Goal: Register for event/course: Sign up to attend an event or enroll in a course

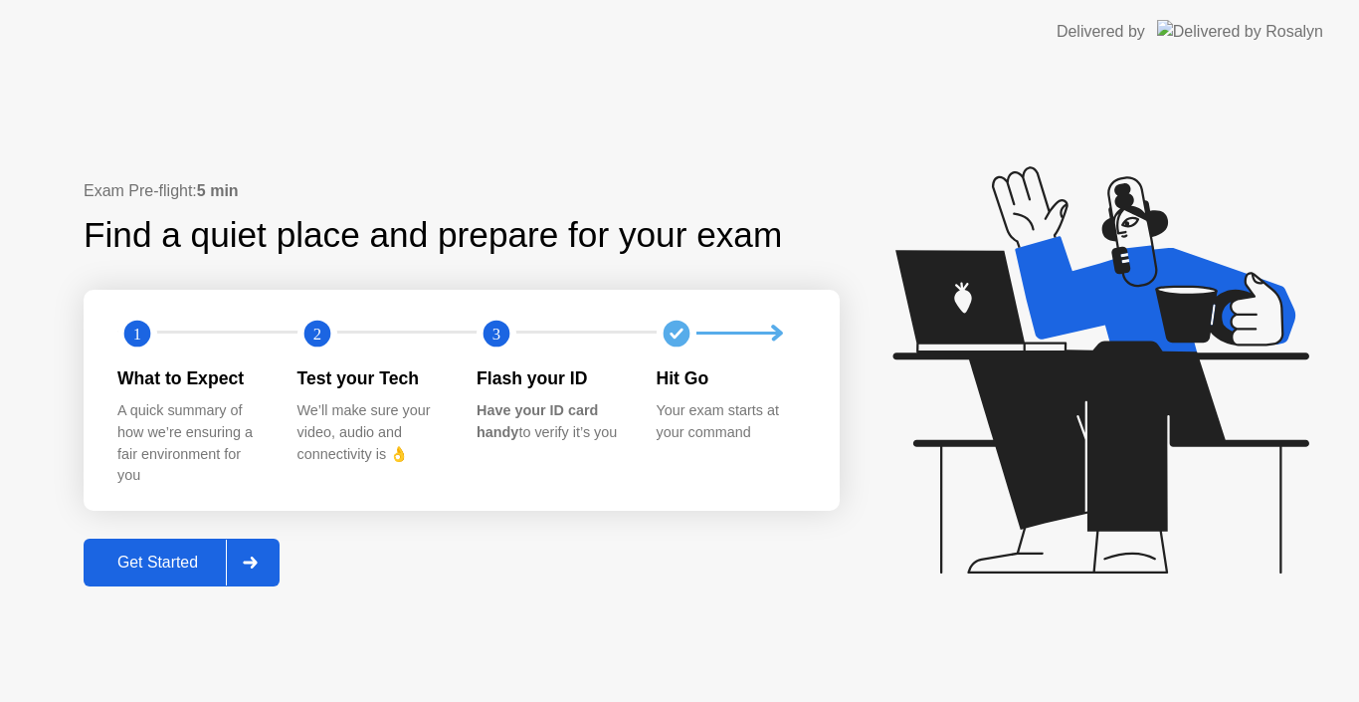
click at [147, 562] on div "Get Started" at bounding box center [158, 562] width 136 height 18
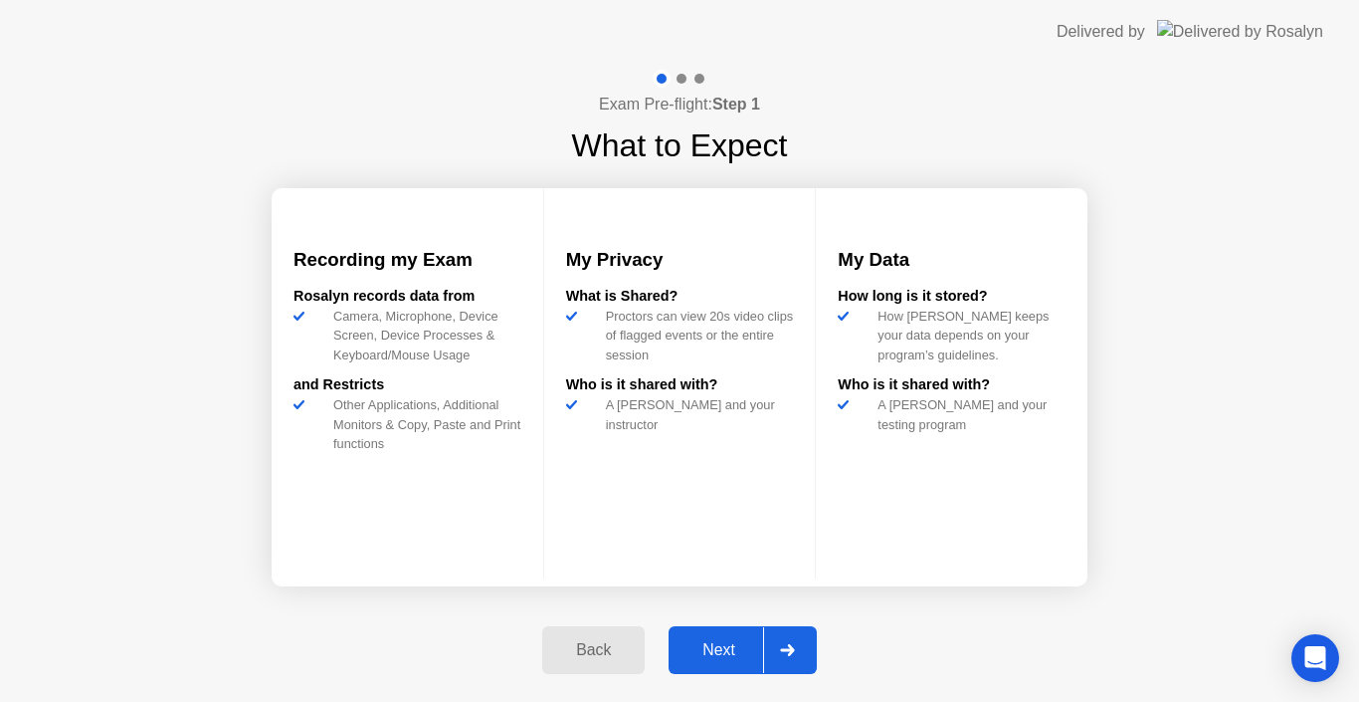
click at [1207, 526] on div "Exam Pre-flight: Step 1 What to Expect Recording my Exam [PERSON_NAME] records …" at bounding box center [679, 383] width 1359 height 638
click at [73, 494] on div "Exam Pre-flight: Step 1 What to Expect Recording my Exam [PERSON_NAME] records …" at bounding box center [679, 383] width 1359 height 638
click at [84, 494] on div "Exam Pre-flight: Step 1 What to Expect Recording my Exam [PERSON_NAME] records …" at bounding box center [679, 383] width 1359 height 638
click at [716, 651] on div "Next" at bounding box center [719, 650] width 89 height 18
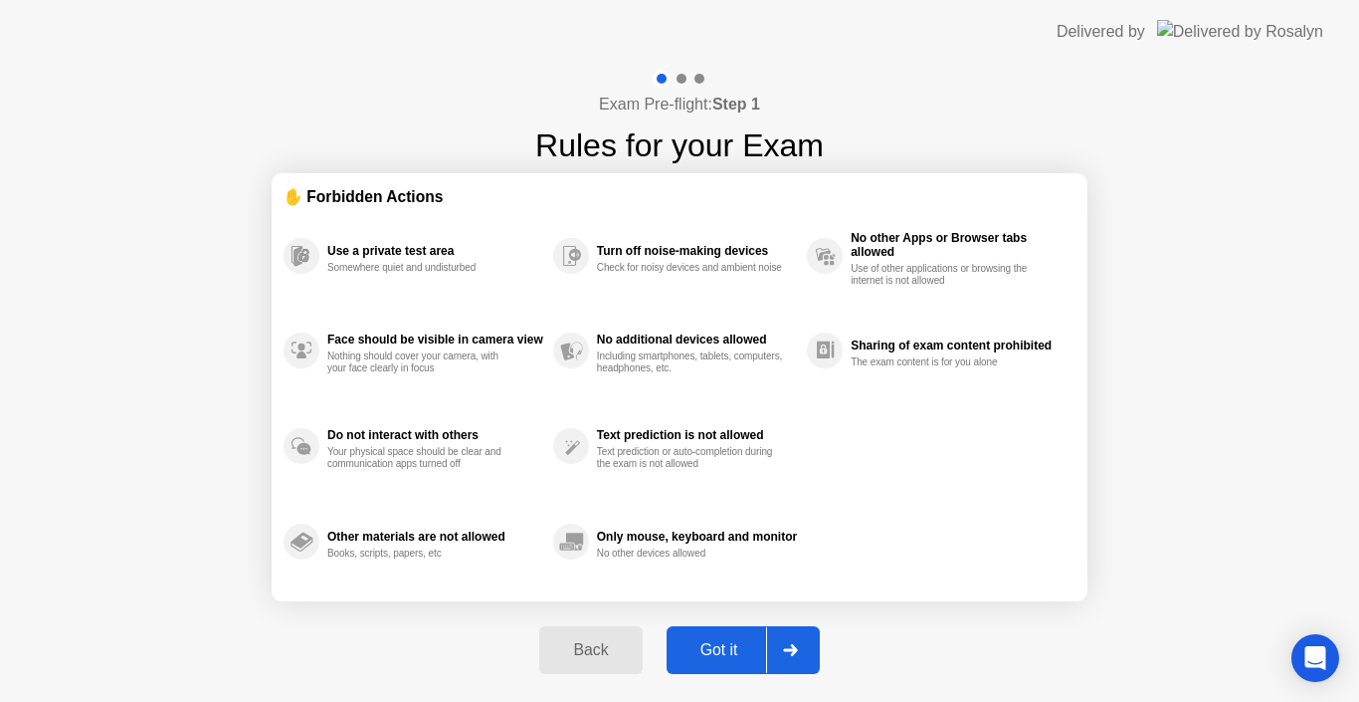
click at [716, 651] on div "Got it" at bounding box center [720, 650] width 94 height 18
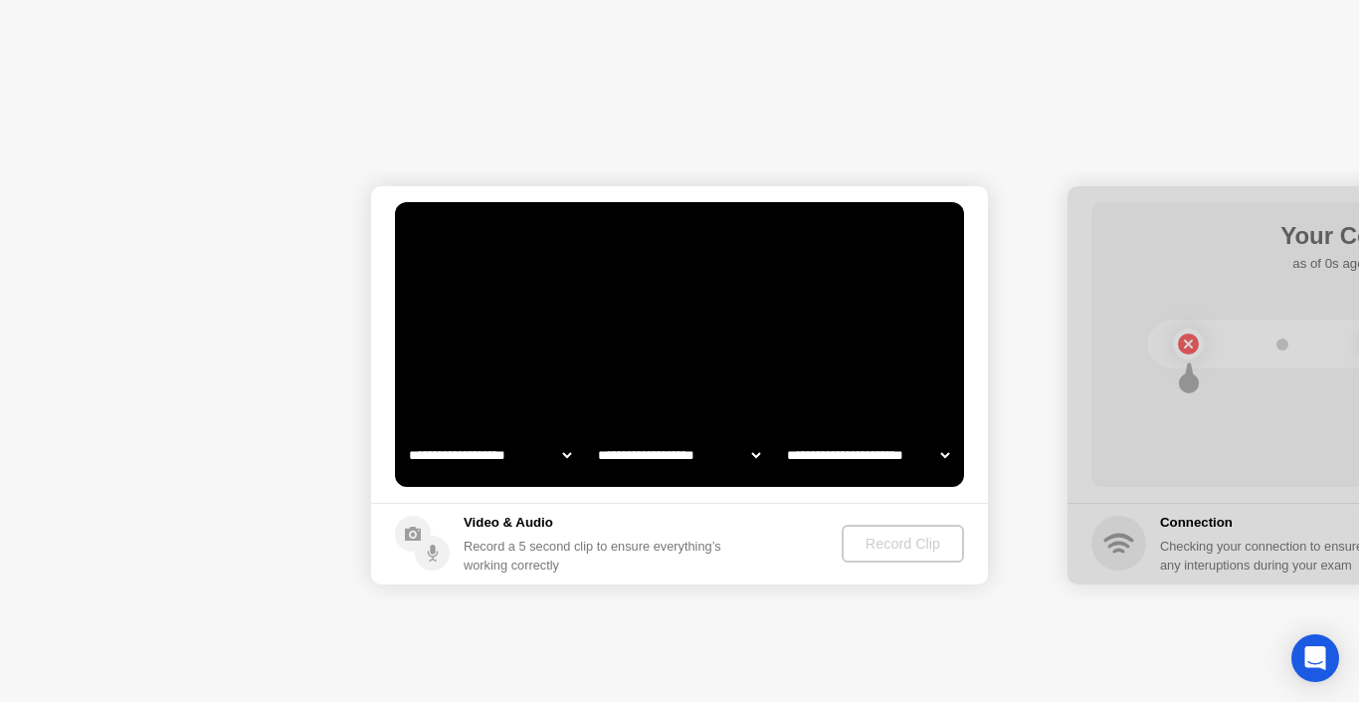
select select "**********"
select select "*******"
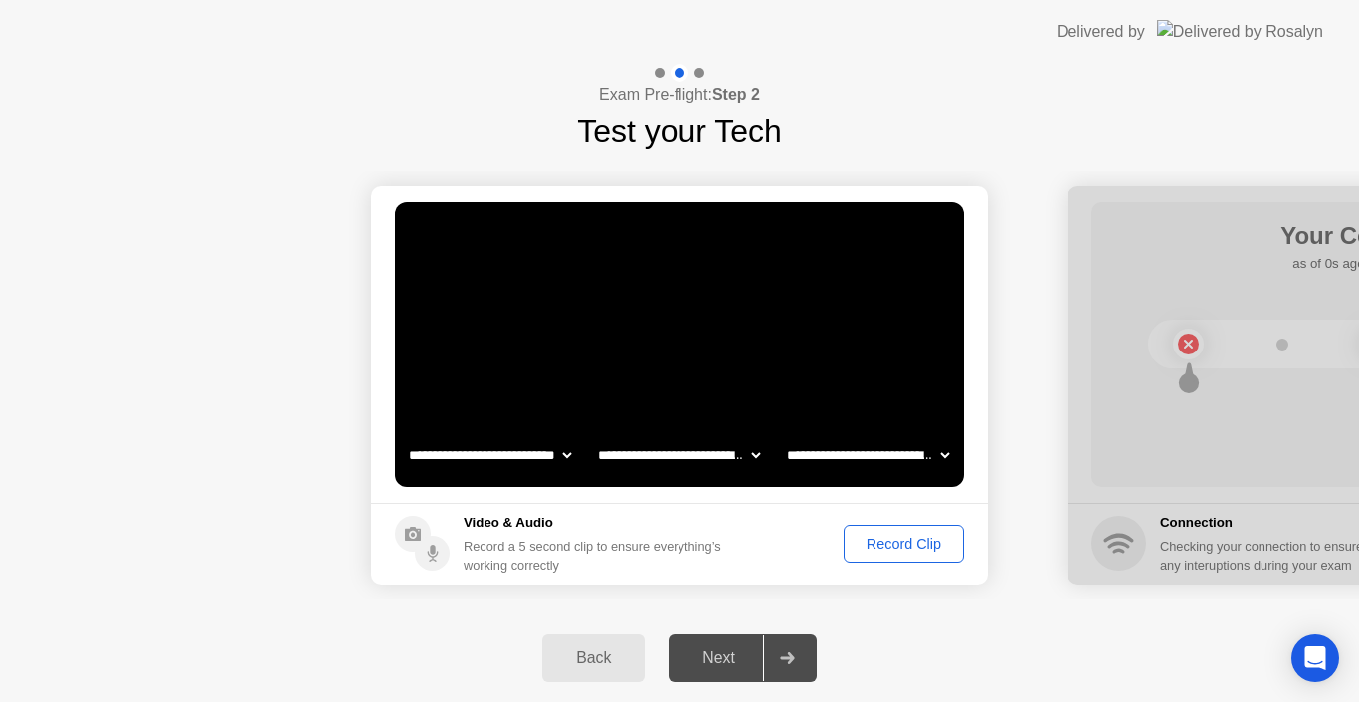
click at [911, 547] on div "Record Clip" at bounding box center [904, 543] width 106 height 16
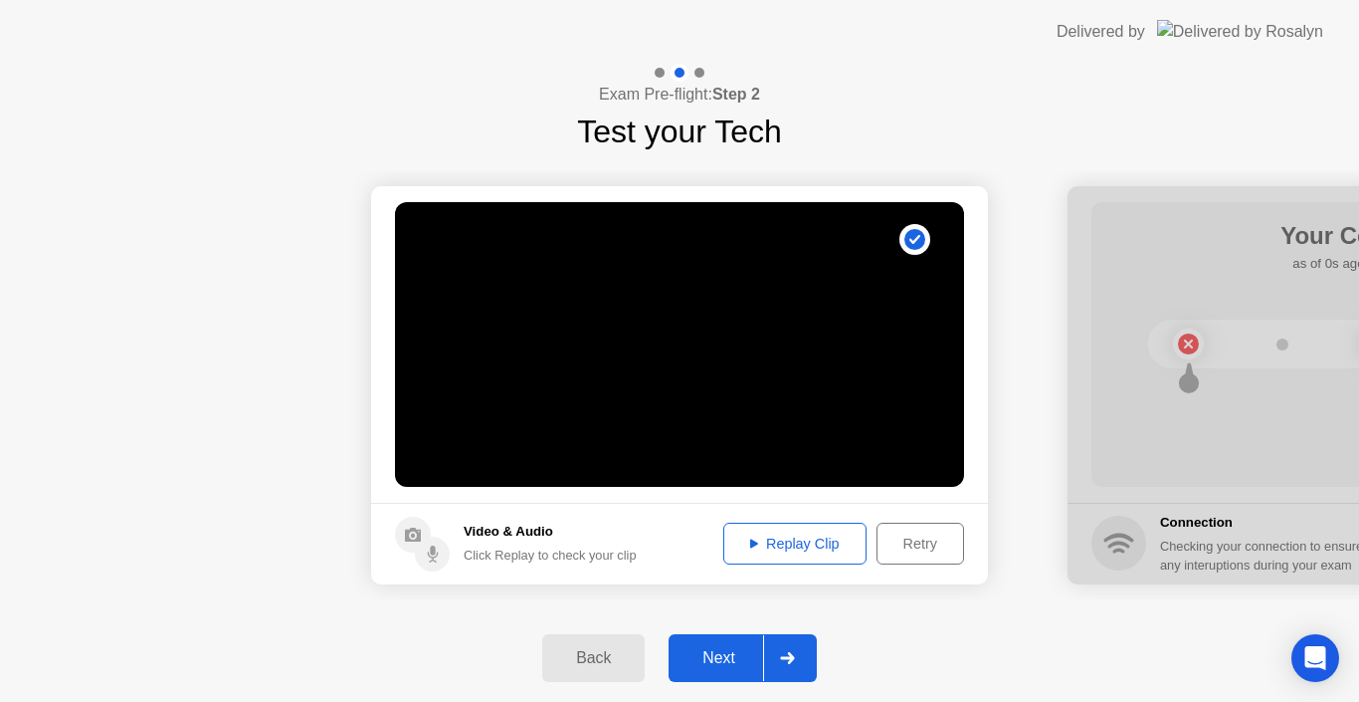
click at [706, 660] on div "Next" at bounding box center [719, 658] width 89 height 18
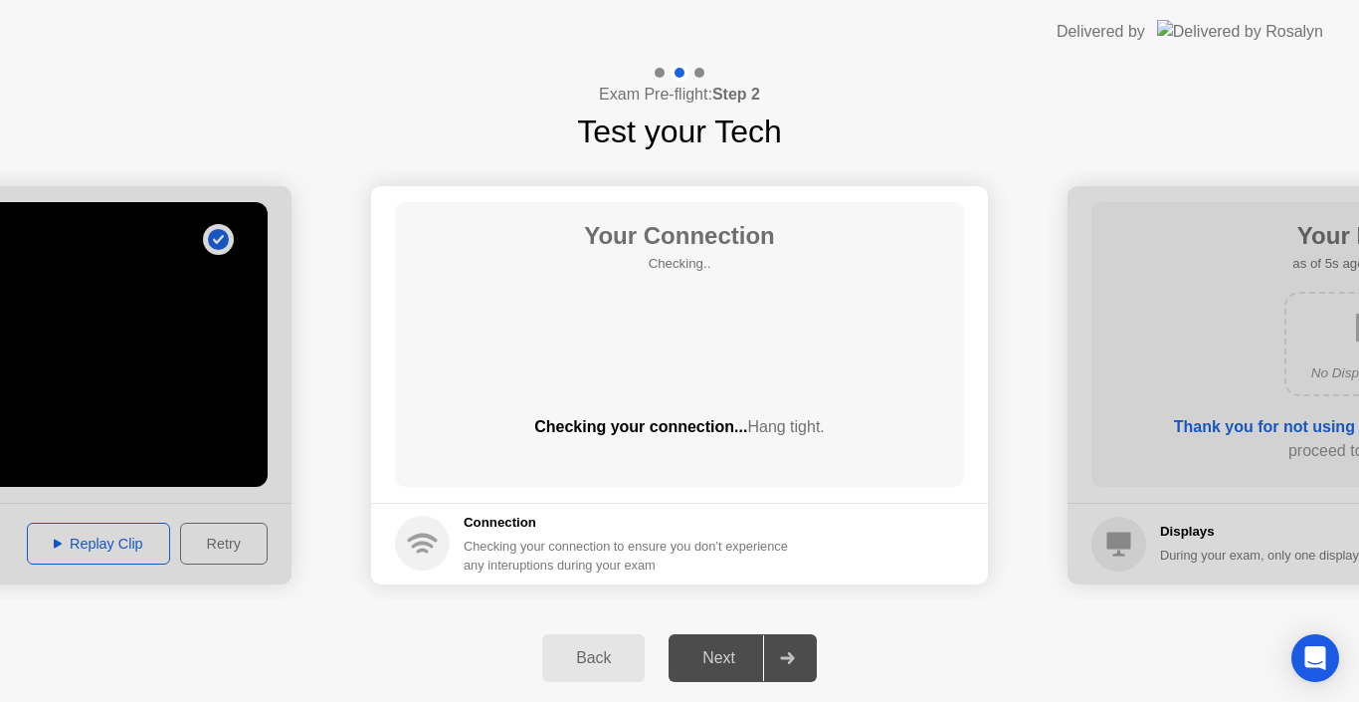
click at [226, 638] on div "Back Next" at bounding box center [679, 658] width 1359 height 88
click at [258, 640] on div "Back Next" at bounding box center [679, 658] width 1359 height 88
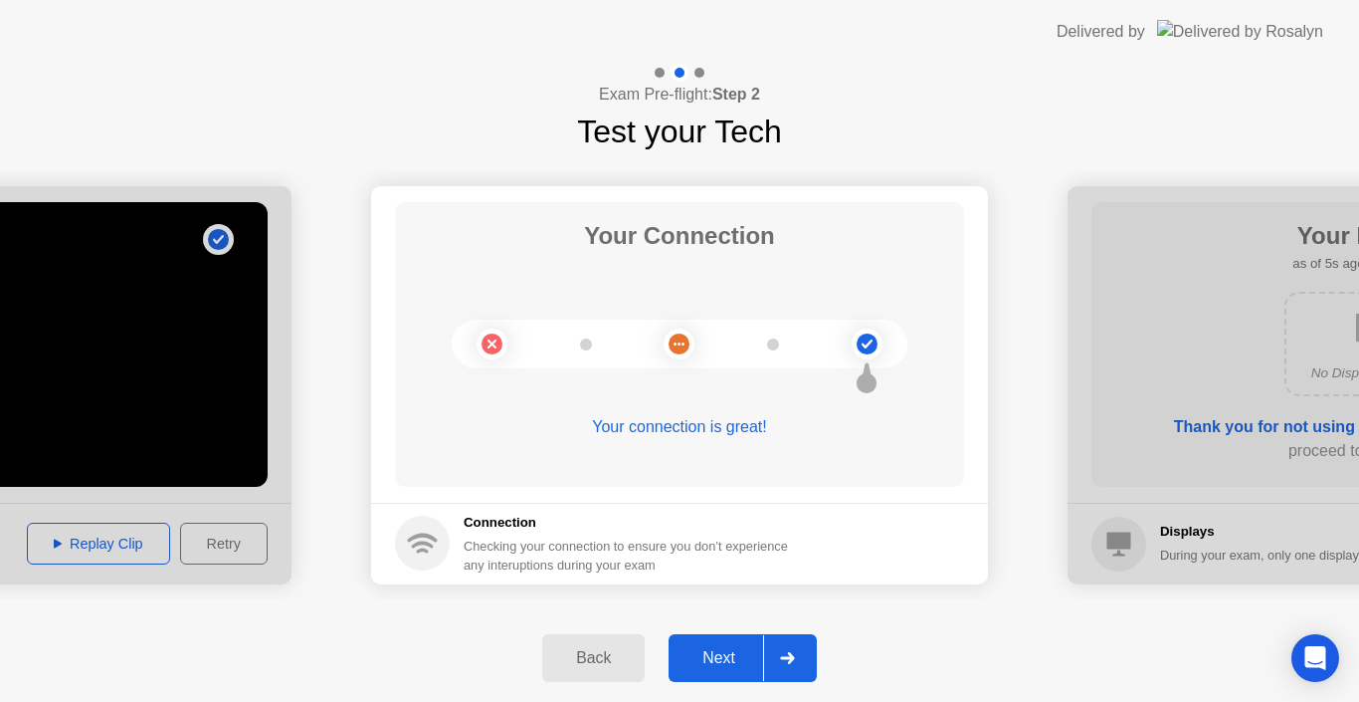
click at [724, 658] on div "Next" at bounding box center [719, 658] width 89 height 18
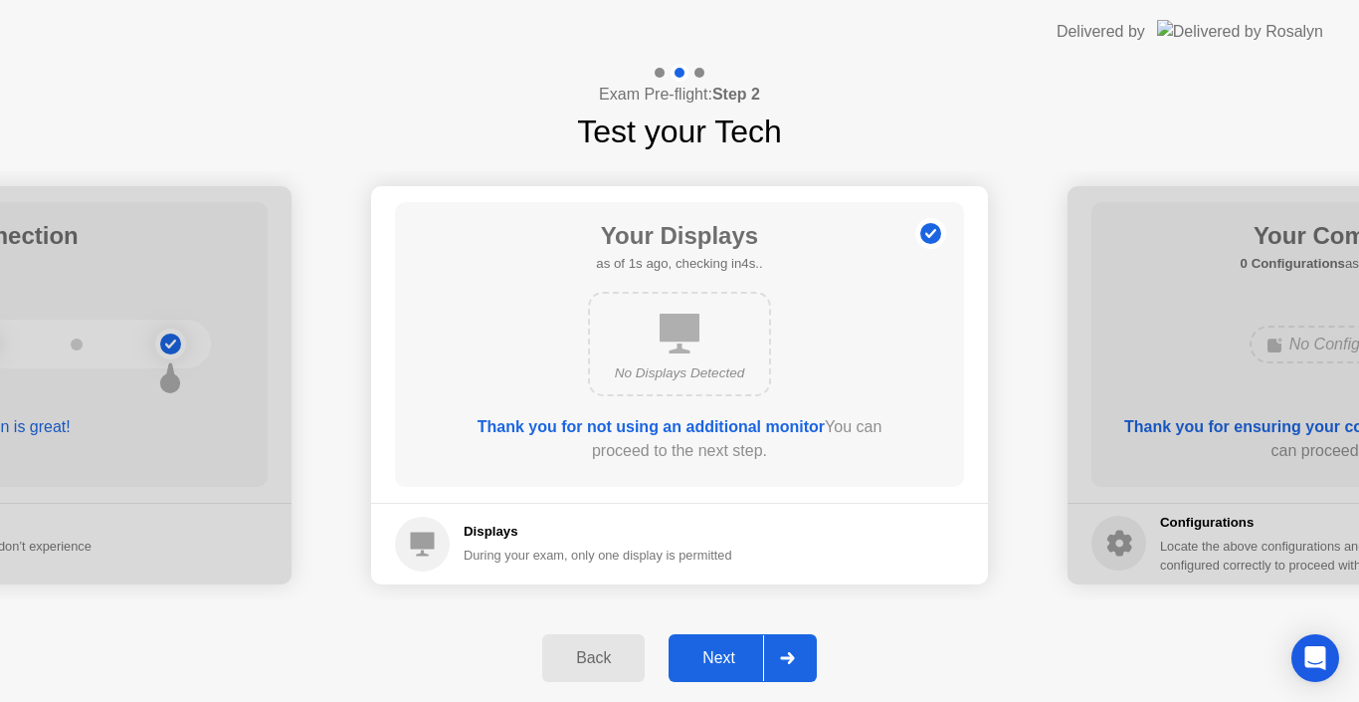
click at [724, 658] on div "Next" at bounding box center [719, 658] width 89 height 18
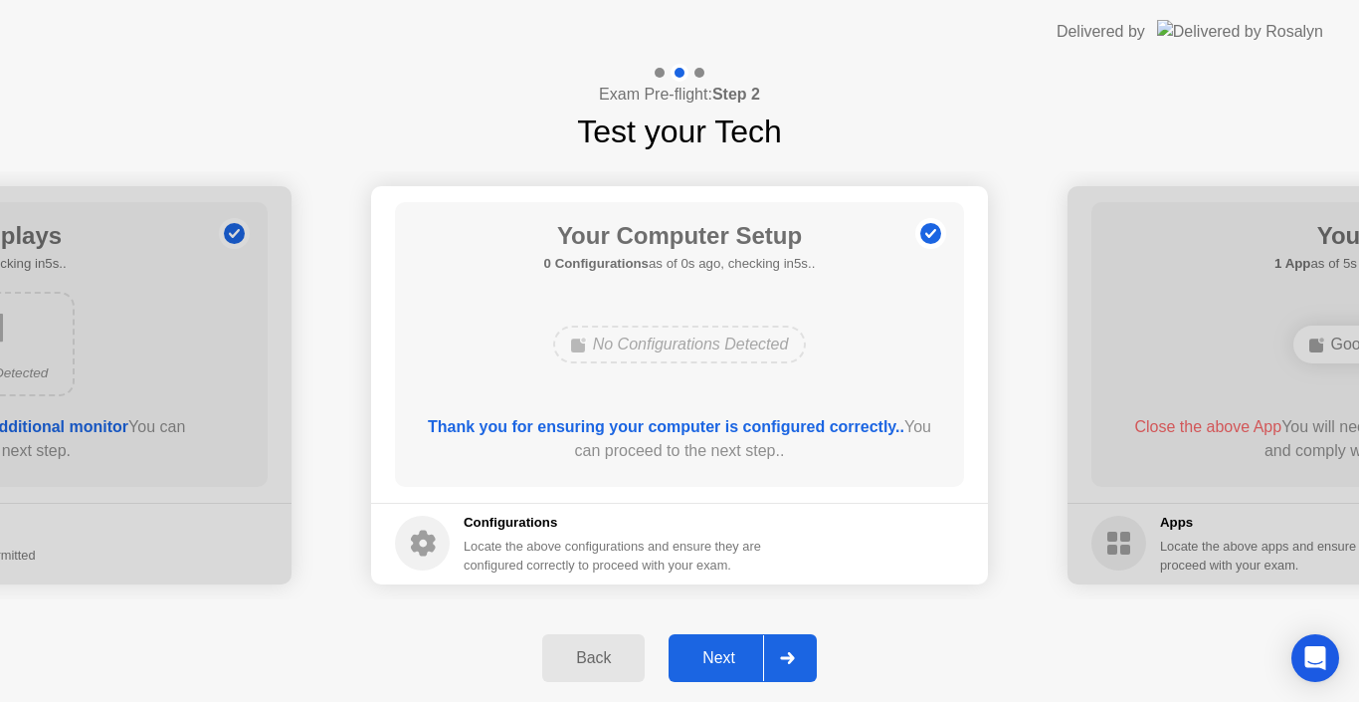
drag, startPoint x: 724, startPoint y: 658, endPoint x: 938, endPoint y: 692, distance: 216.6
click at [724, 658] on div "Next" at bounding box center [719, 658] width 89 height 18
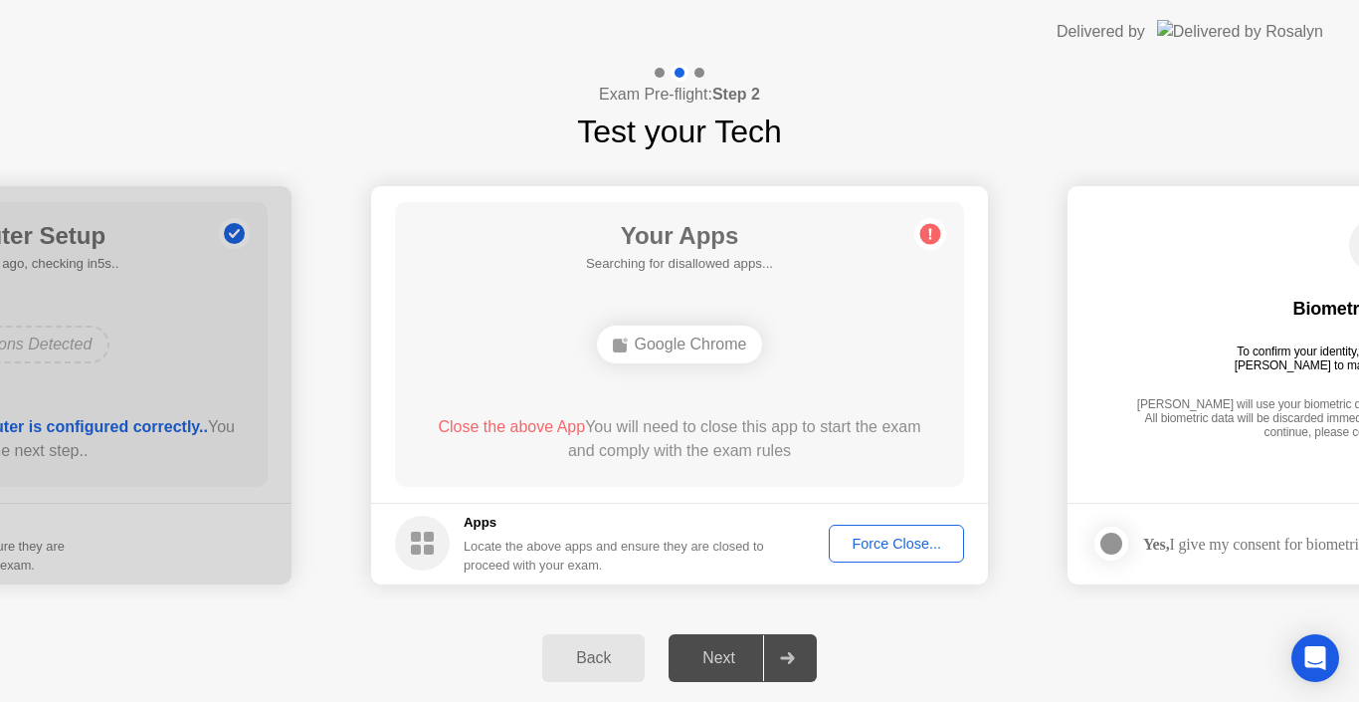
click at [863, 542] on div "Force Close..." at bounding box center [896, 543] width 121 height 16
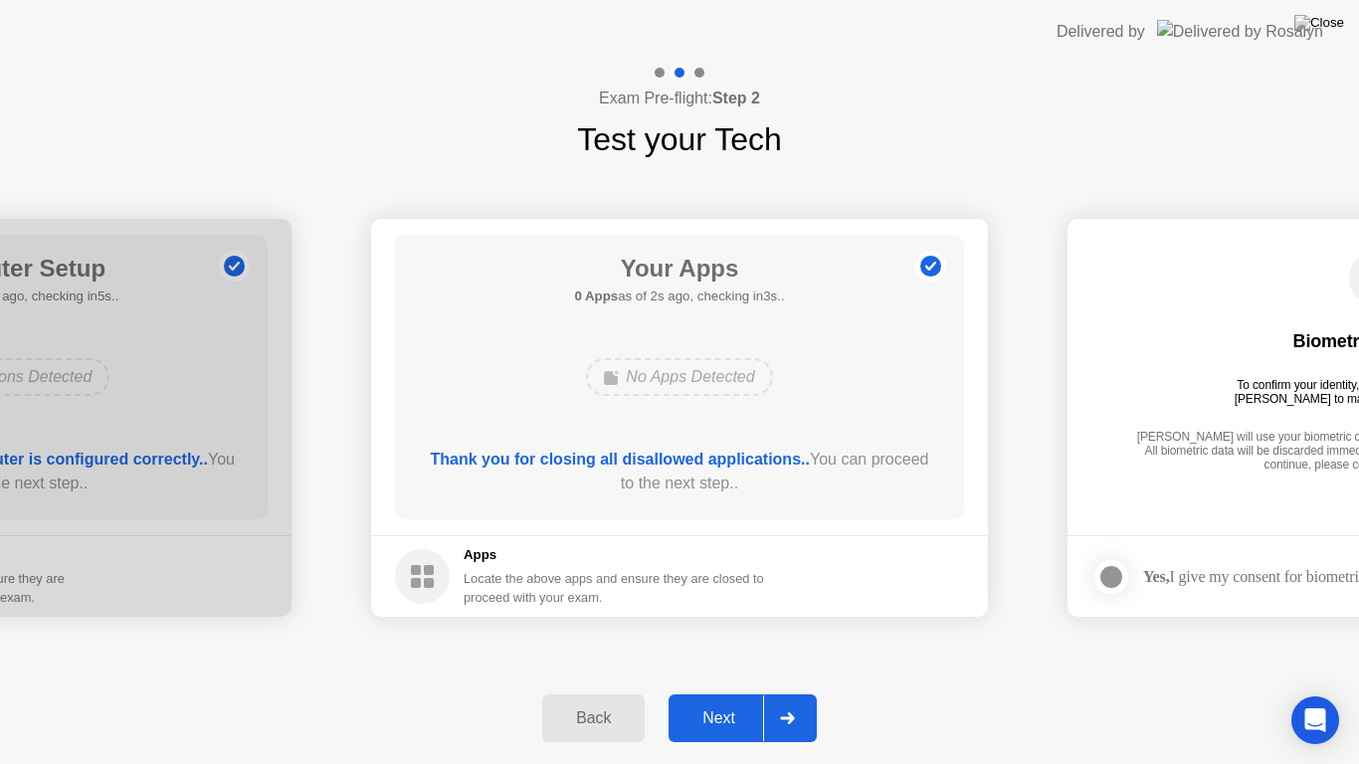
click at [719, 701] on div "Next" at bounding box center [719, 718] width 89 height 18
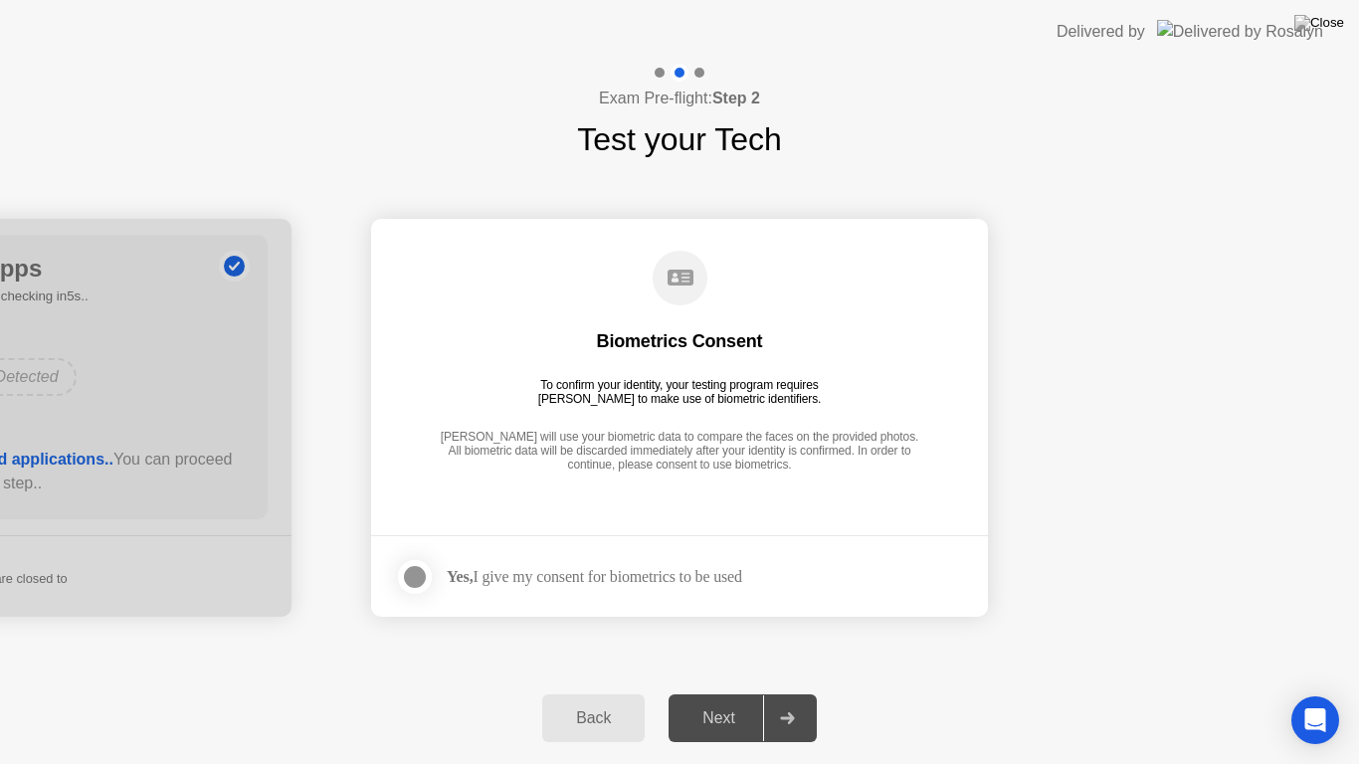
click at [419, 579] on div at bounding box center [415, 577] width 24 height 24
click at [730, 701] on div "Next" at bounding box center [719, 718] width 89 height 18
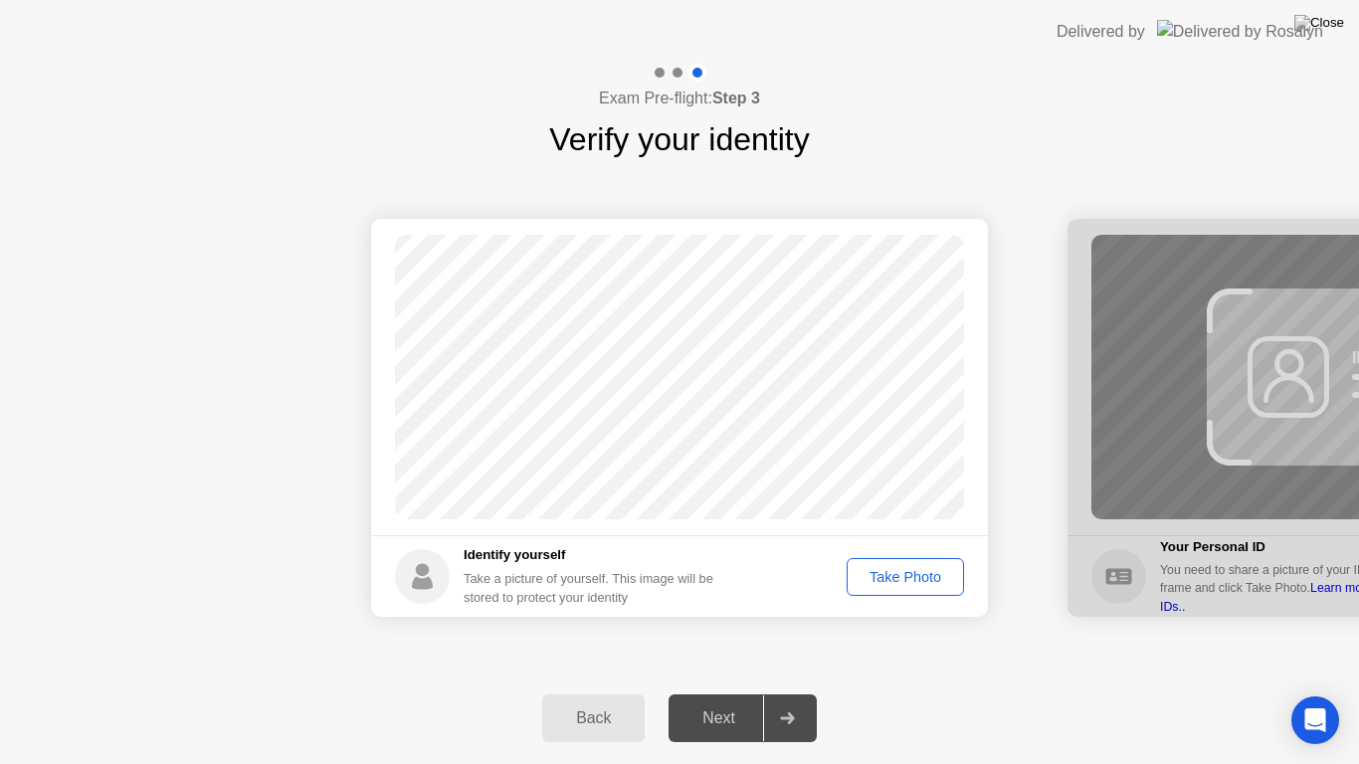
click at [897, 585] on div "Take Photo" at bounding box center [905, 577] width 103 height 16
click at [724, 701] on div "Next" at bounding box center [719, 718] width 89 height 18
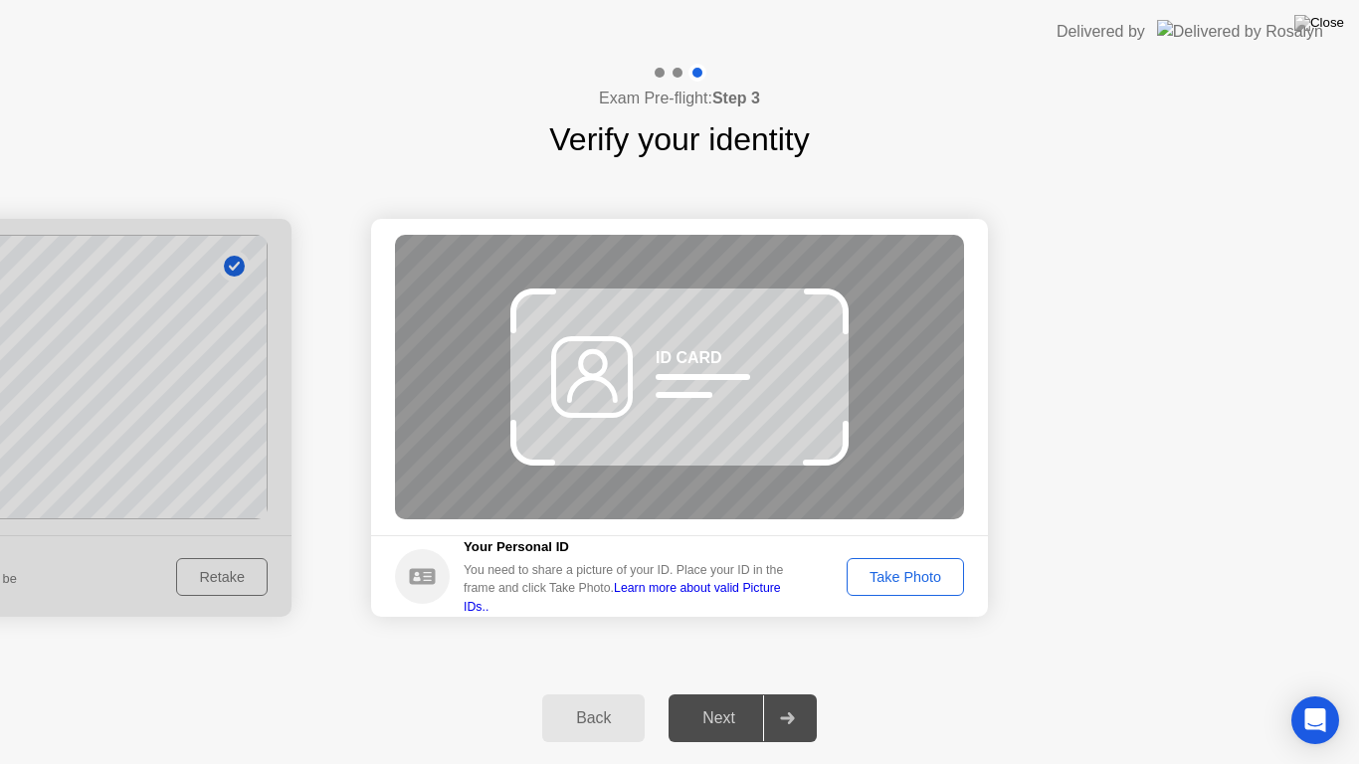
click at [891, 582] on div "Take Photo" at bounding box center [905, 577] width 103 height 16
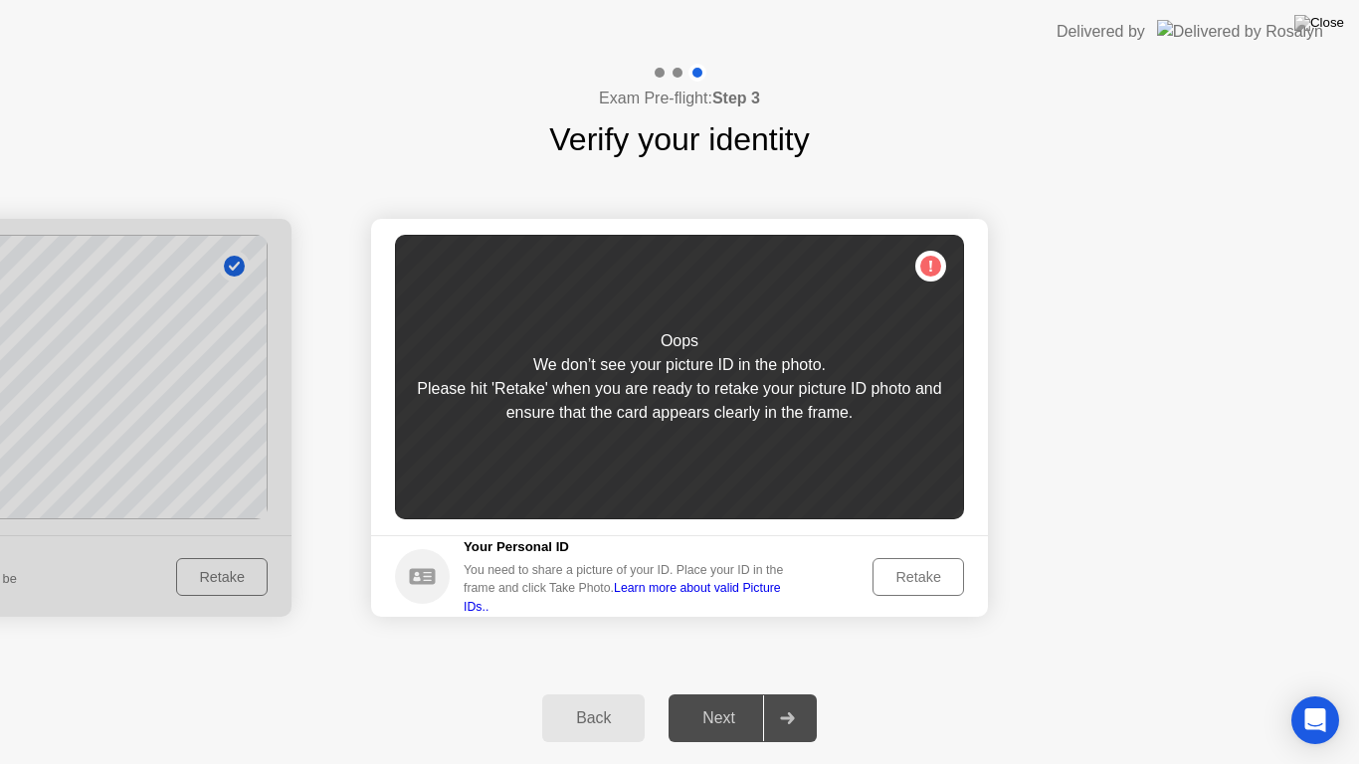
click at [917, 582] on div "Retake" at bounding box center [919, 577] width 78 height 16
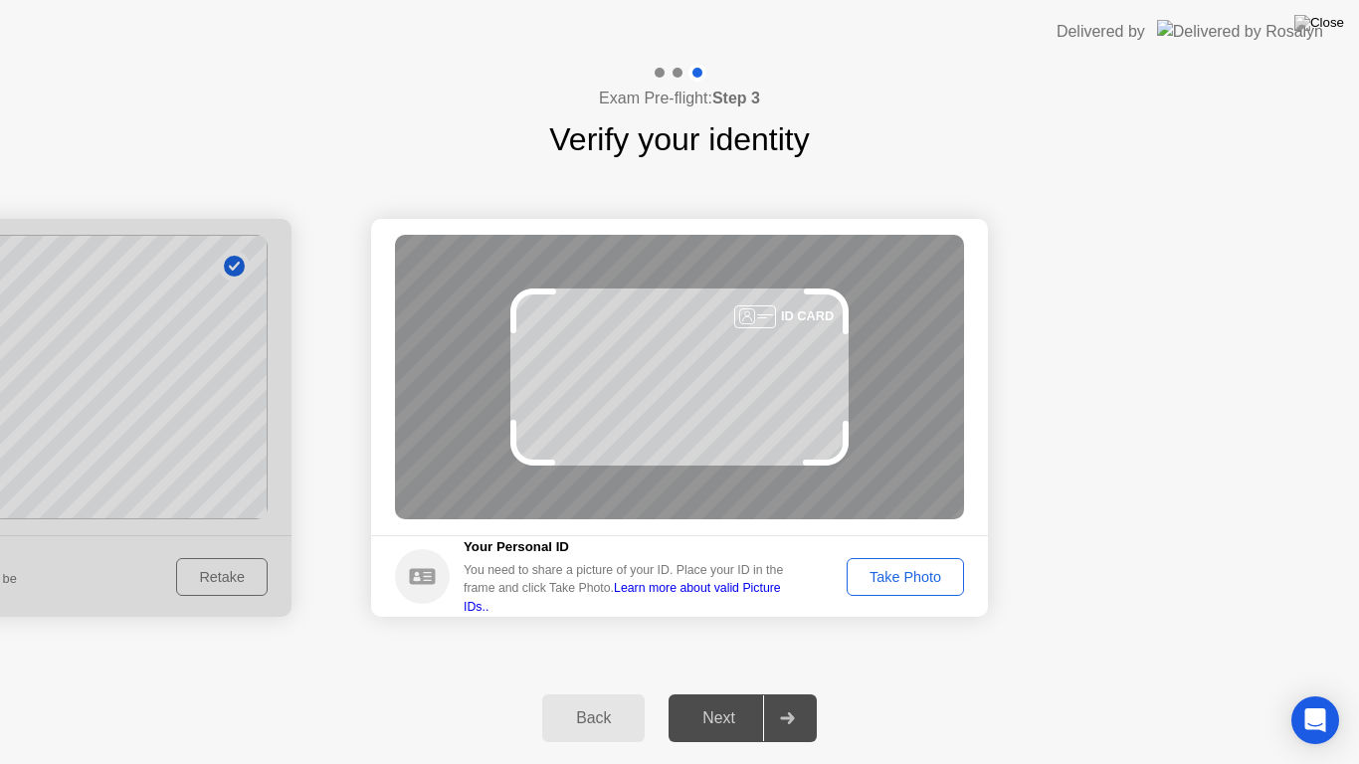
click at [919, 573] on div "Take Photo" at bounding box center [905, 577] width 103 height 16
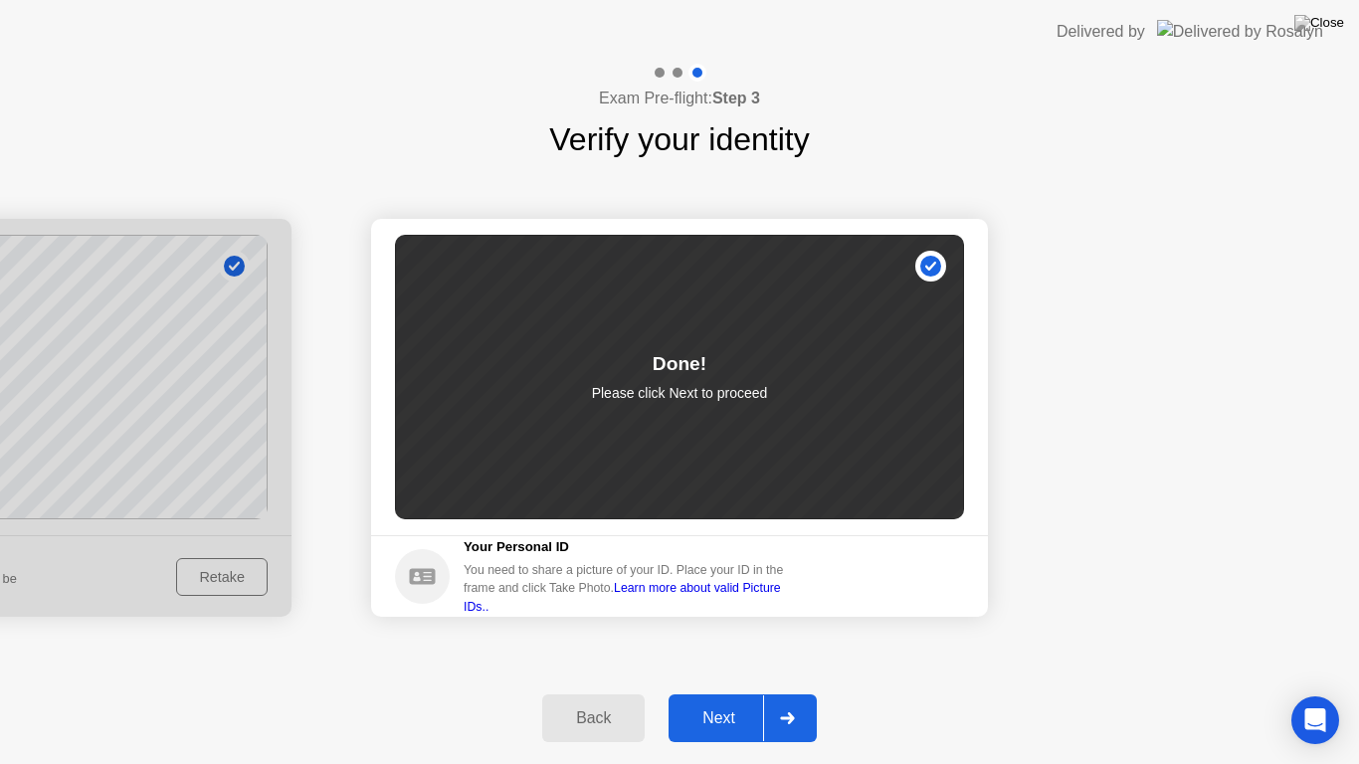
click at [605, 701] on div "Back" at bounding box center [593, 718] width 91 height 18
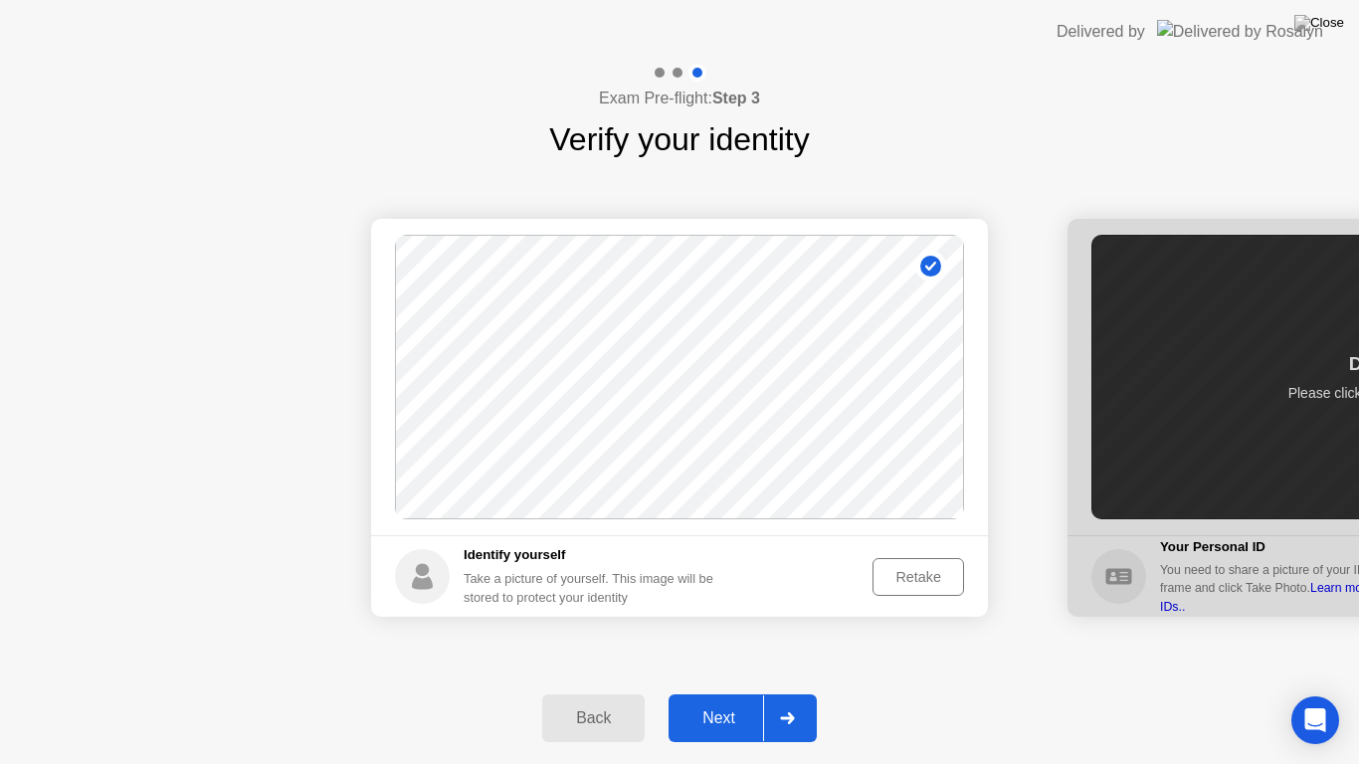
click at [704, 701] on div "Next" at bounding box center [719, 718] width 89 height 18
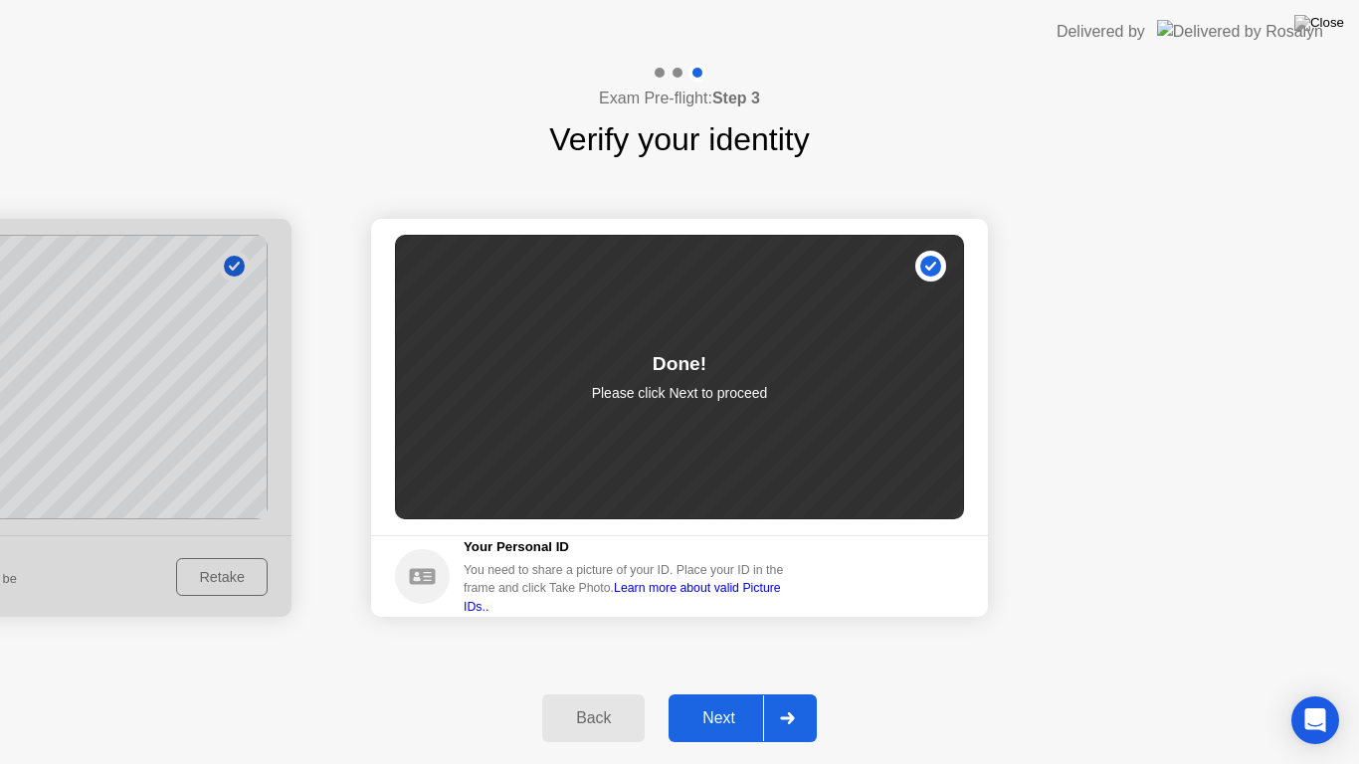
click at [530, 580] on div "You need to share a picture of your ID. Place your ID in the frame and click Ta…" at bounding box center [631, 588] width 334 height 55
click at [727, 701] on button "Next" at bounding box center [743, 719] width 148 height 48
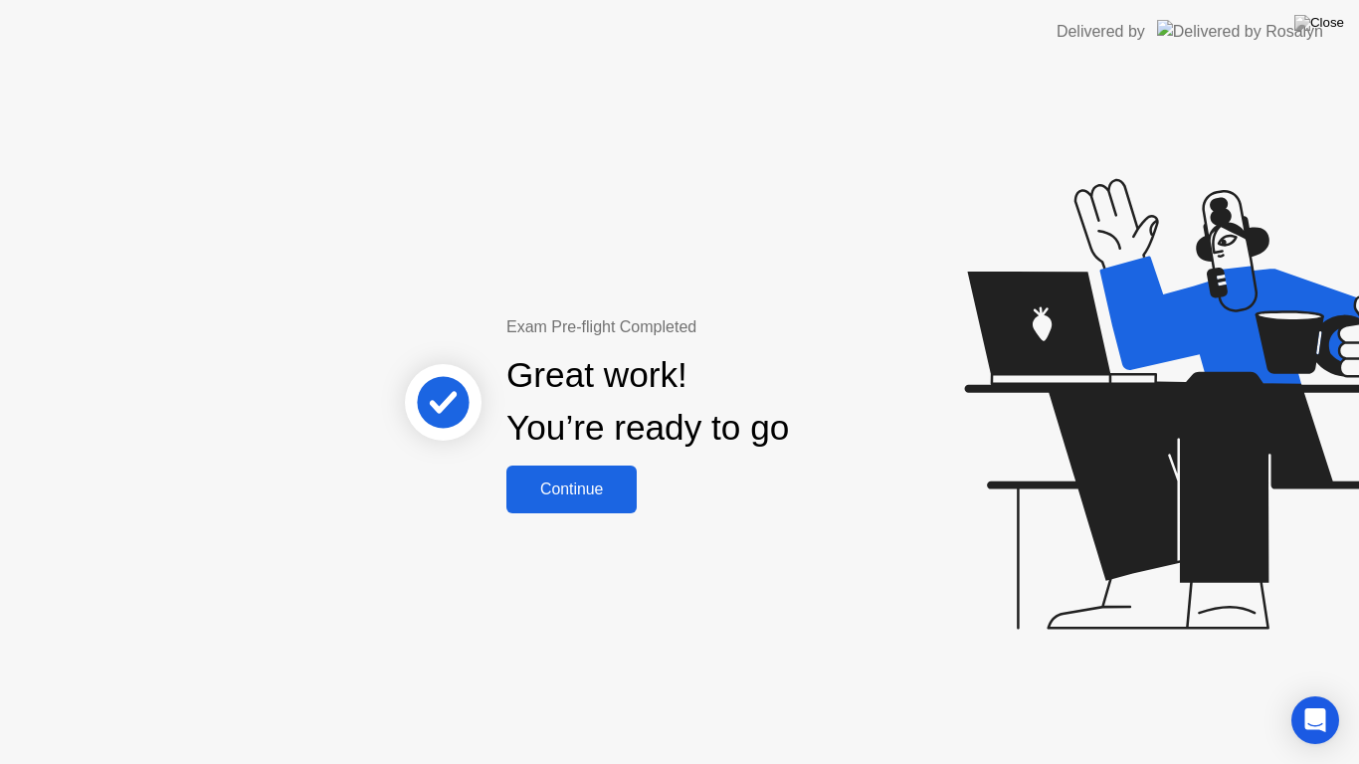
click at [605, 493] on div "Continue" at bounding box center [571, 490] width 118 height 18
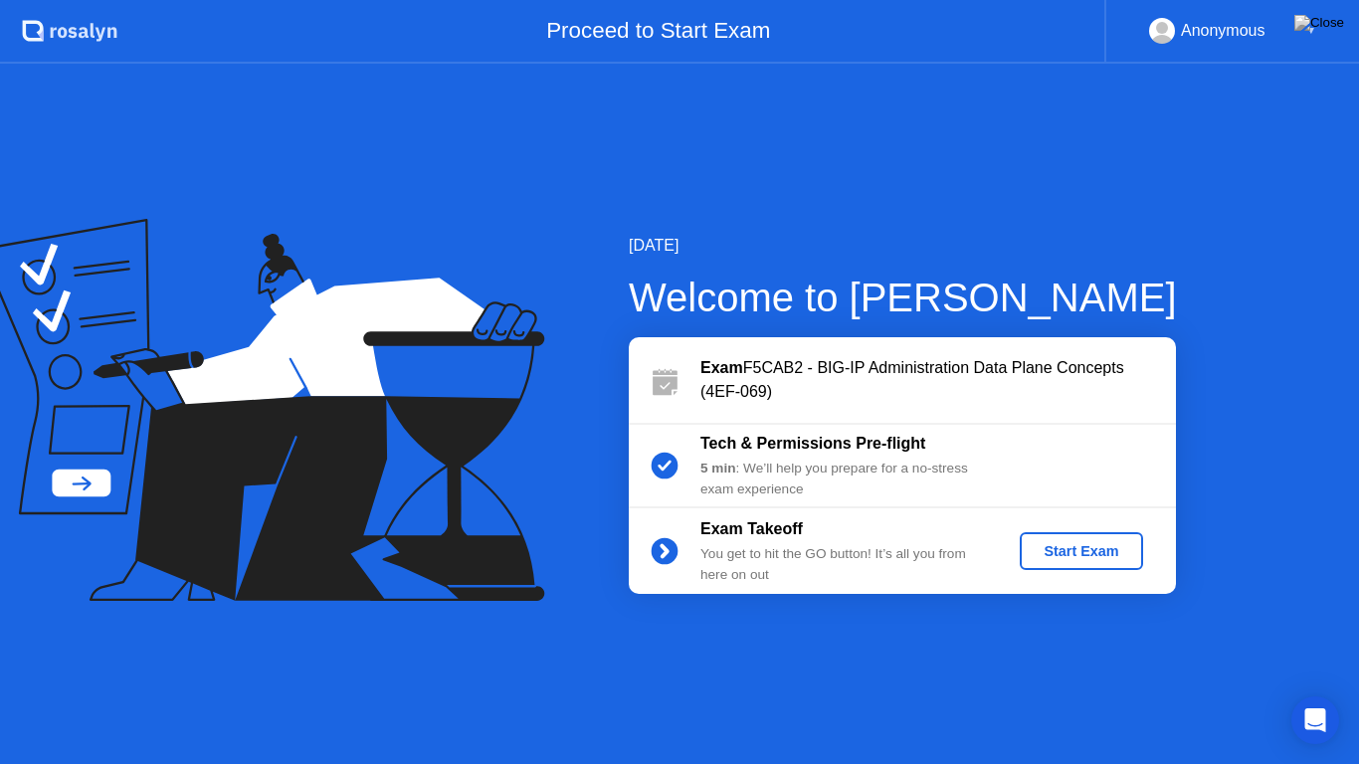
click at [1084, 564] on button "Start Exam" at bounding box center [1081, 551] width 122 height 38
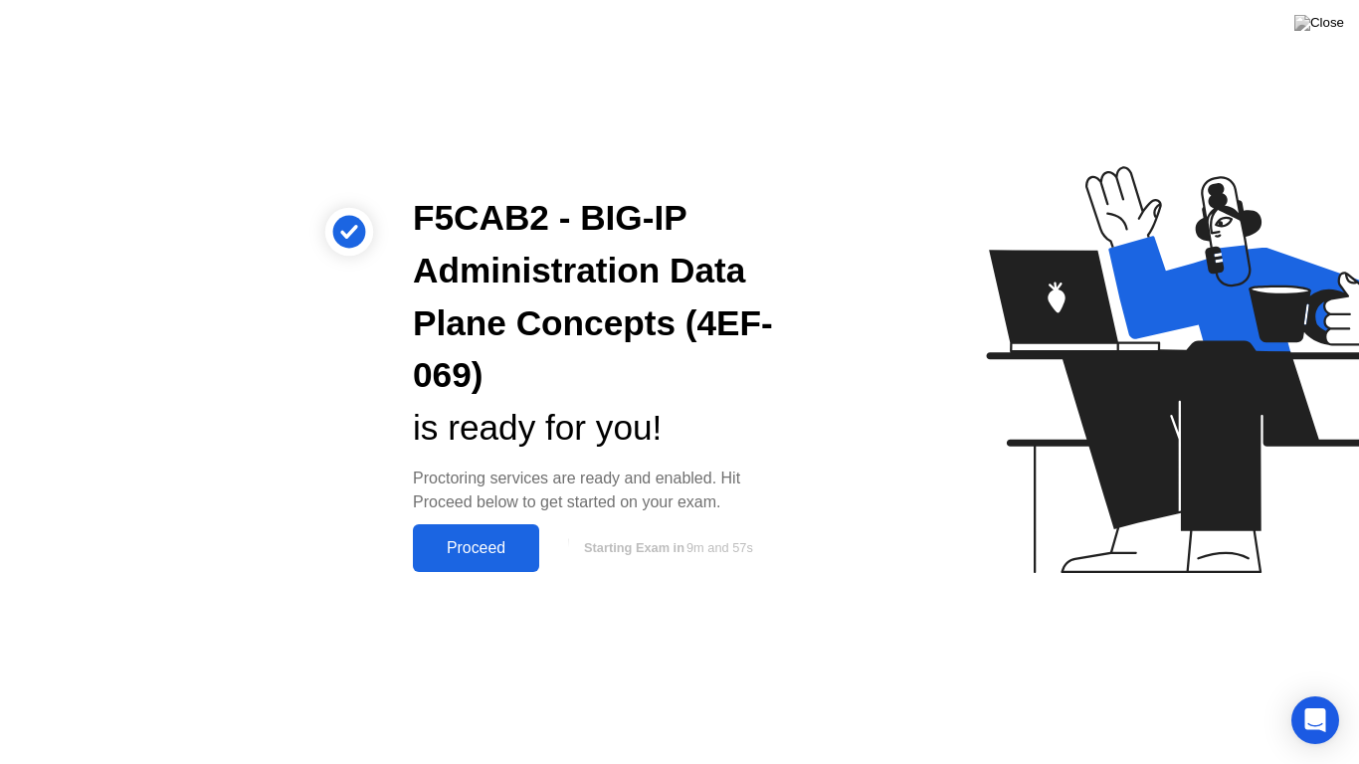
click at [514, 549] on div "Proceed" at bounding box center [476, 548] width 114 height 18
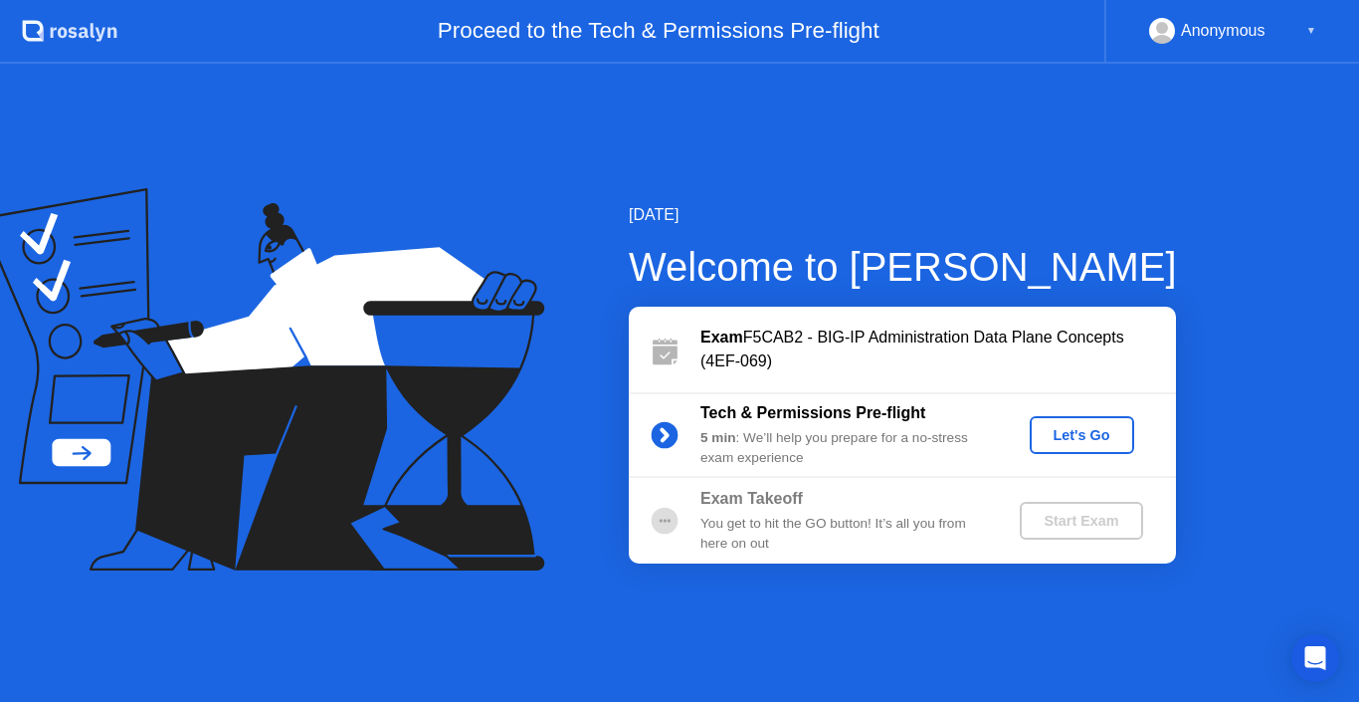
click at [1088, 432] on div "Let's Go" at bounding box center [1082, 435] width 89 height 16
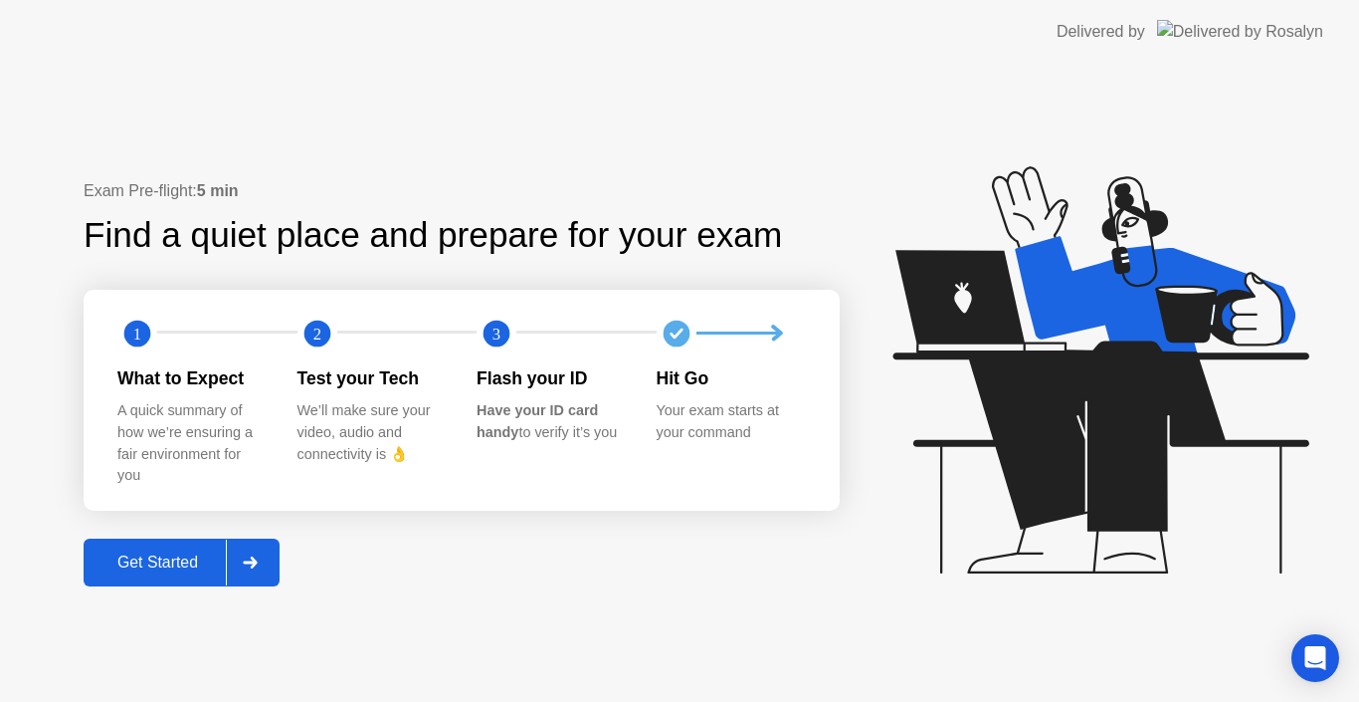
click at [151, 560] on div "Get Started" at bounding box center [158, 562] width 136 height 18
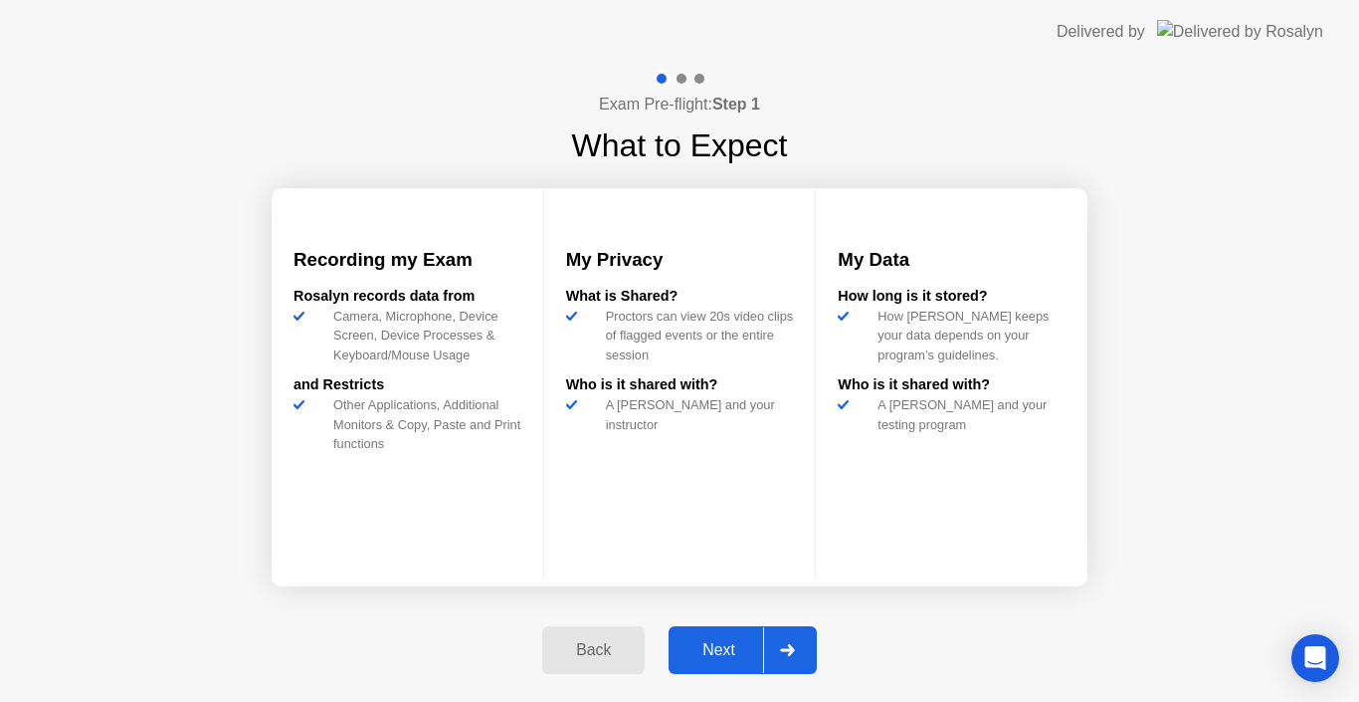
click at [739, 646] on div "Next" at bounding box center [719, 650] width 89 height 18
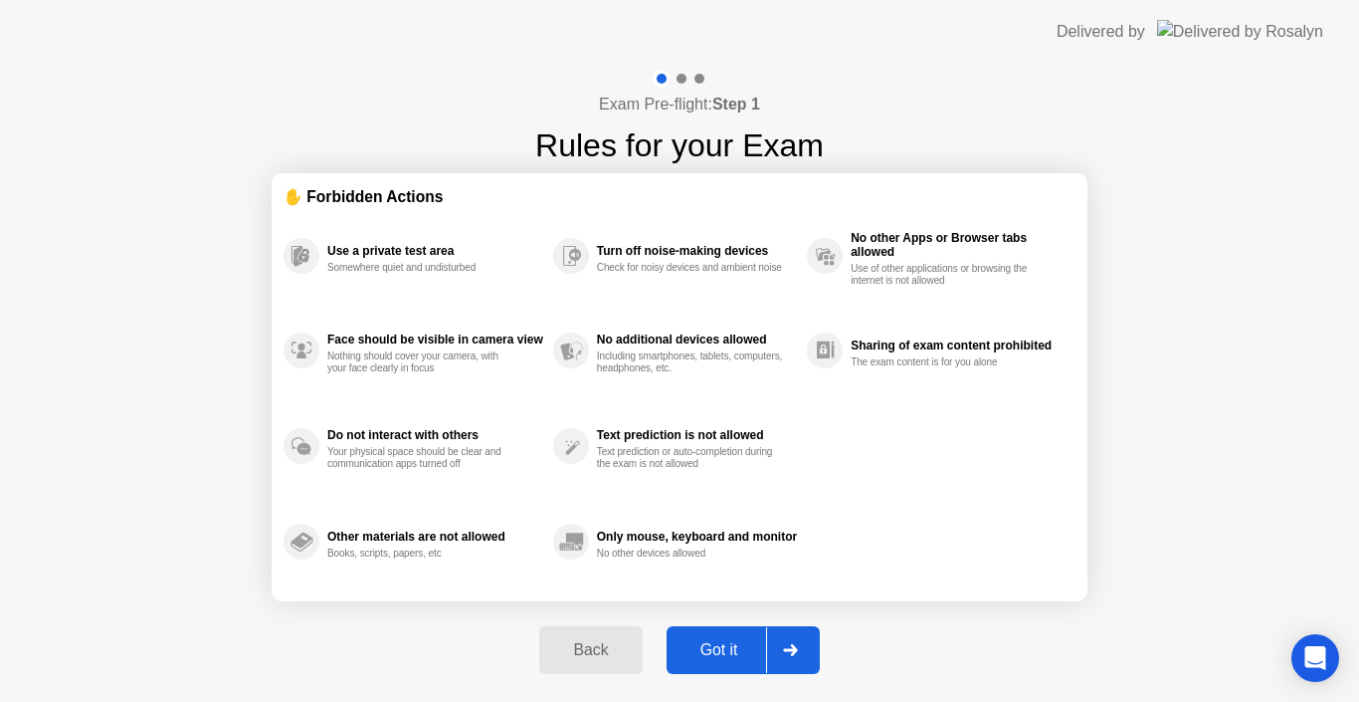
click at [712, 654] on div "Got it" at bounding box center [720, 650] width 94 height 18
select select "Available cameras"
select select "Available speakers"
select select "Available microphones"
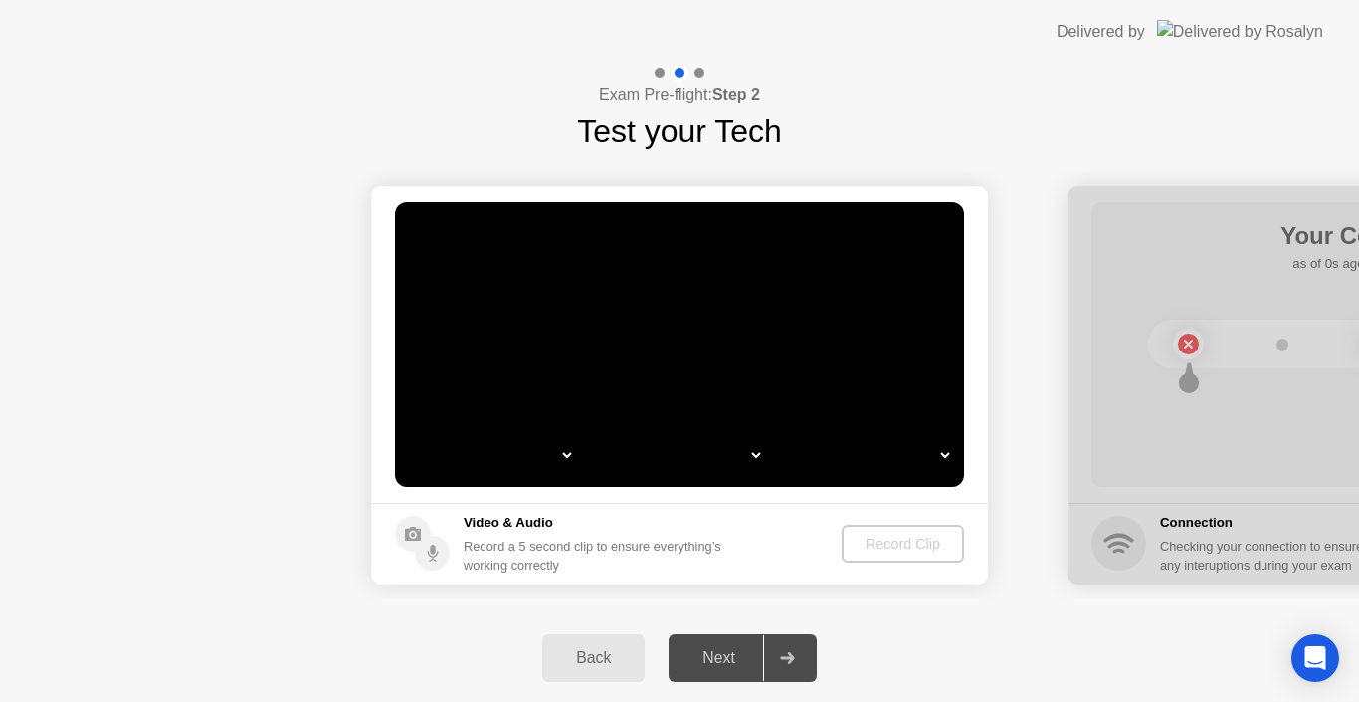
select select "*"
select select "**********"
select select "*******"
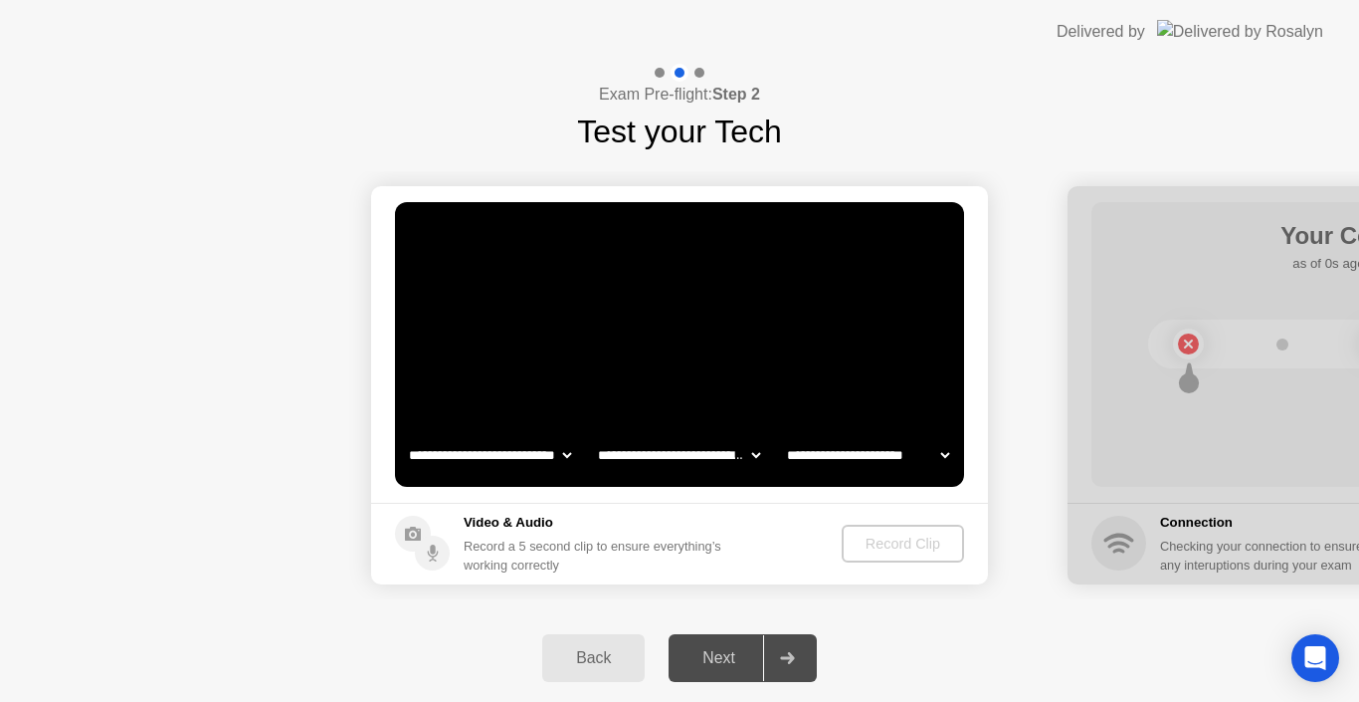
select select "*******"
click at [600, 660] on div "Back" at bounding box center [593, 658] width 91 height 18
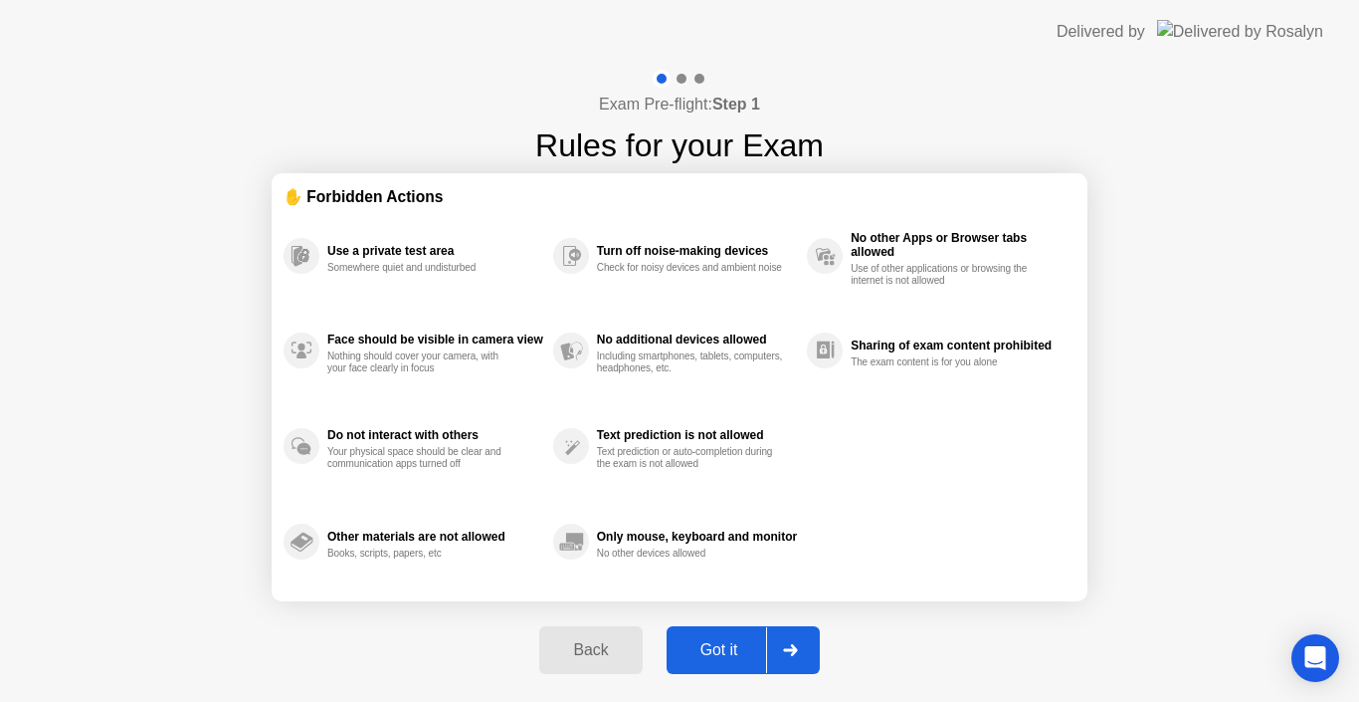
click at [717, 659] on div "Got it" at bounding box center [720, 650] width 94 height 18
select select "**********"
select select "*******"
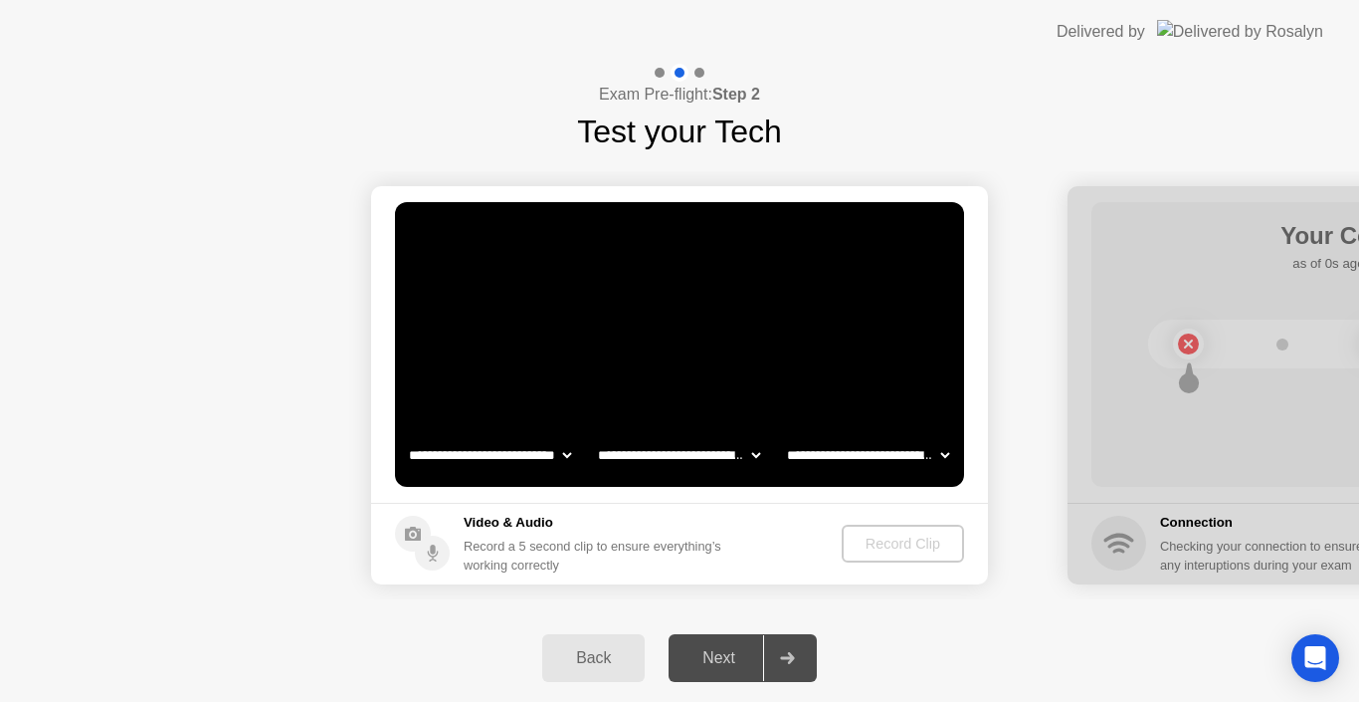
click at [864, 535] on div "Record Clip" at bounding box center [903, 543] width 106 height 16
click at [901, 543] on div "Record Clip" at bounding box center [904, 543] width 106 height 16
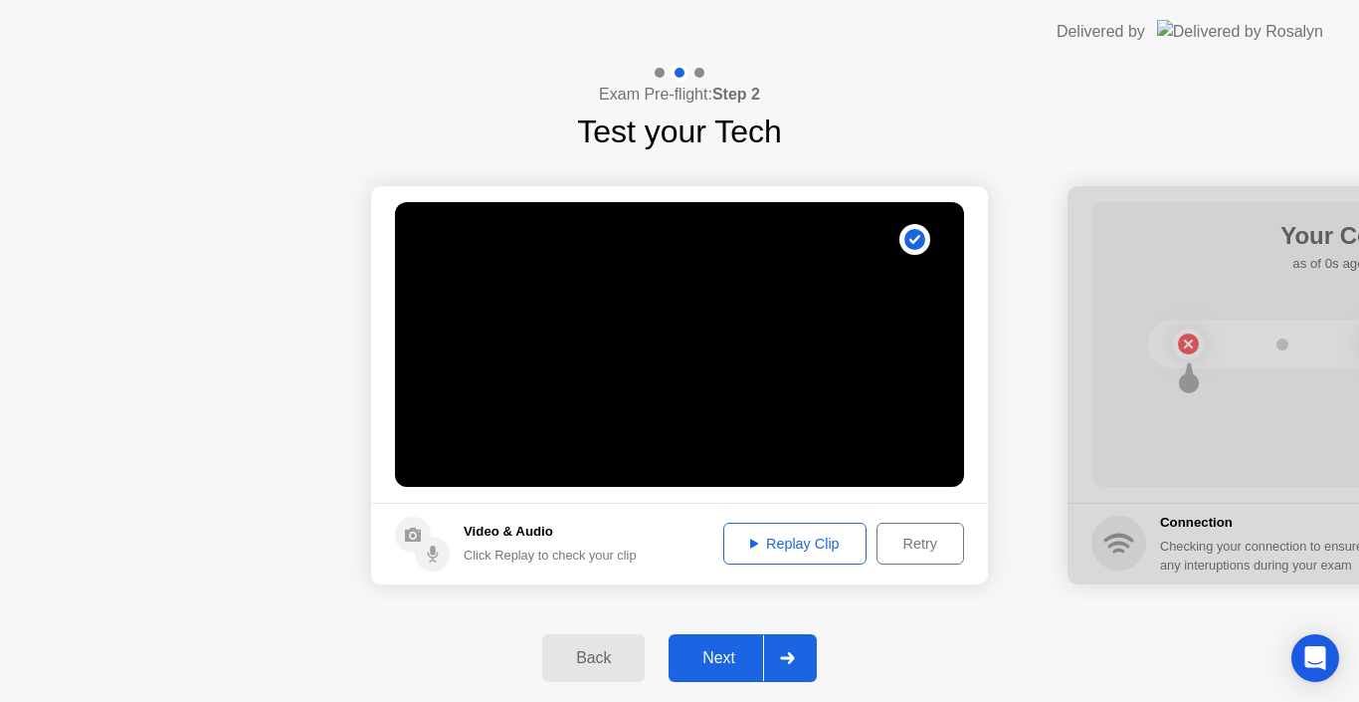
click at [719, 659] on div "Next" at bounding box center [719, 658] width 89 height 18
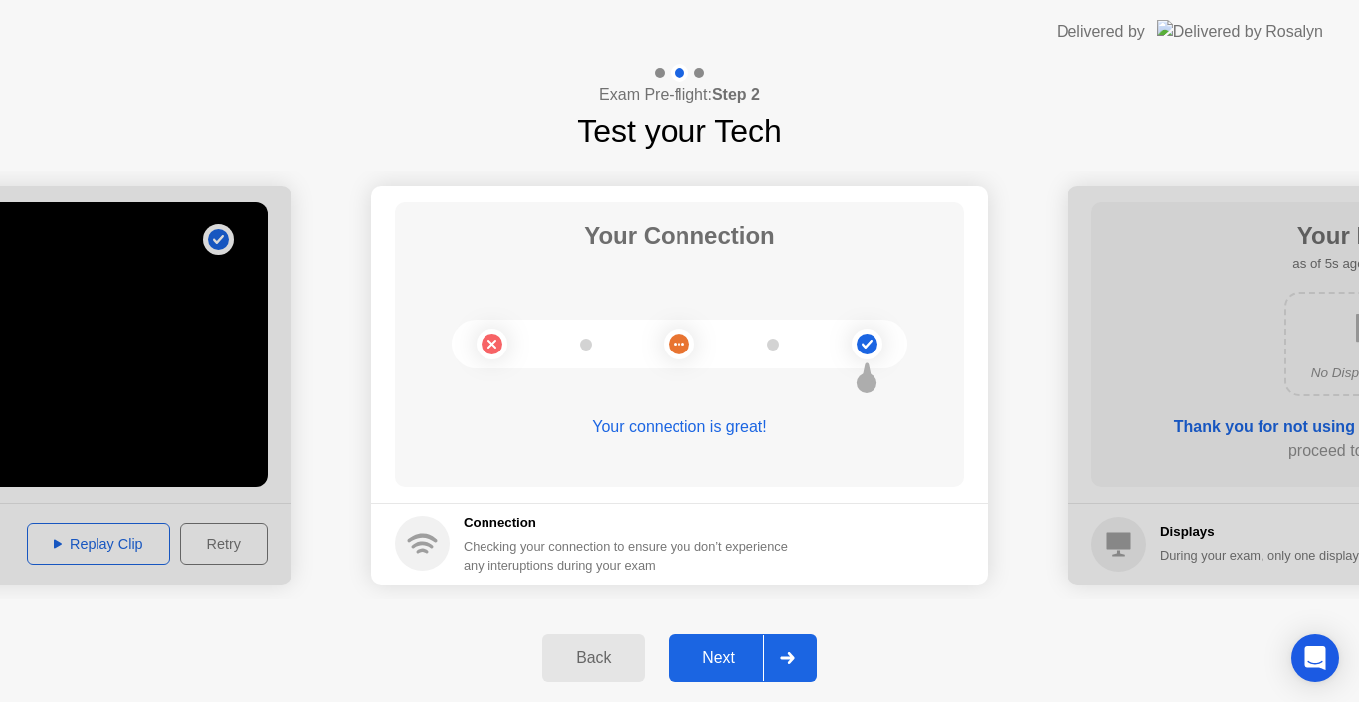
click at [719, 657] on div "Next" at bounding box center [719, 658] width 89 height 18
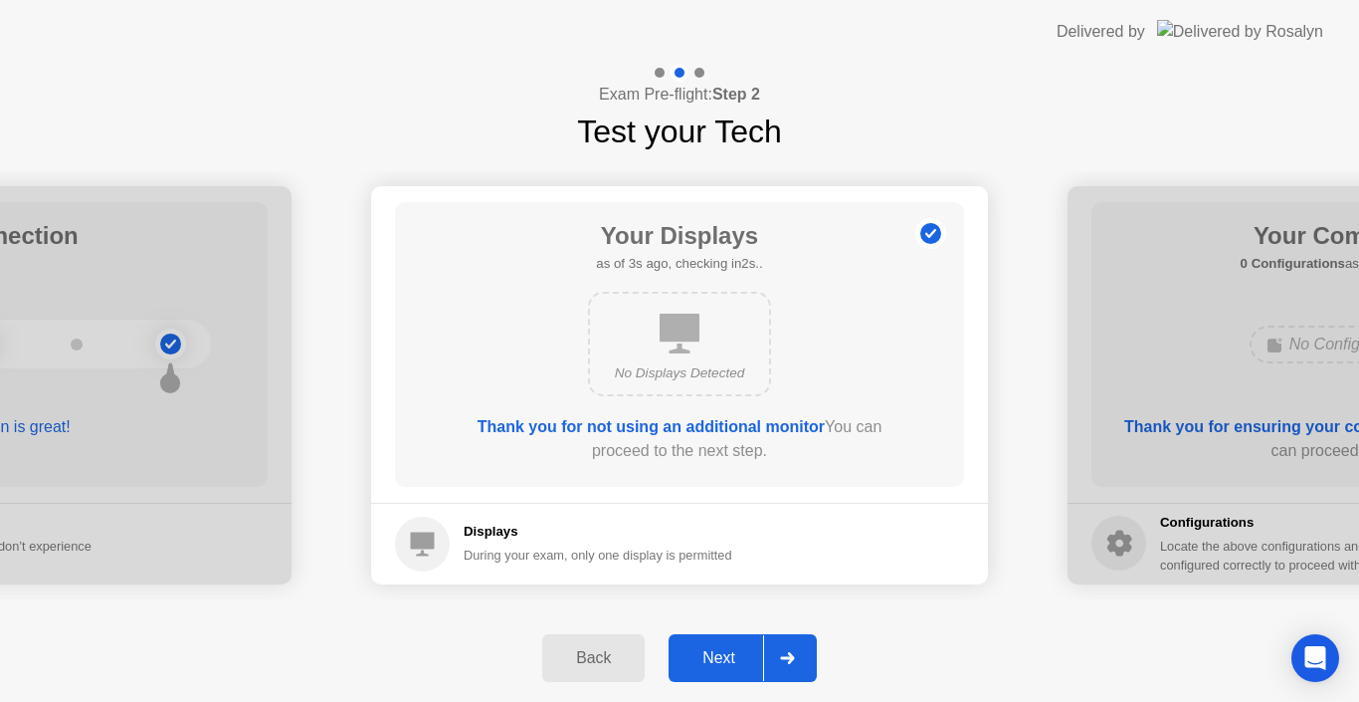
click at [718, 660] on div "Next" at bounding box center [719, 658] width 89 height 18
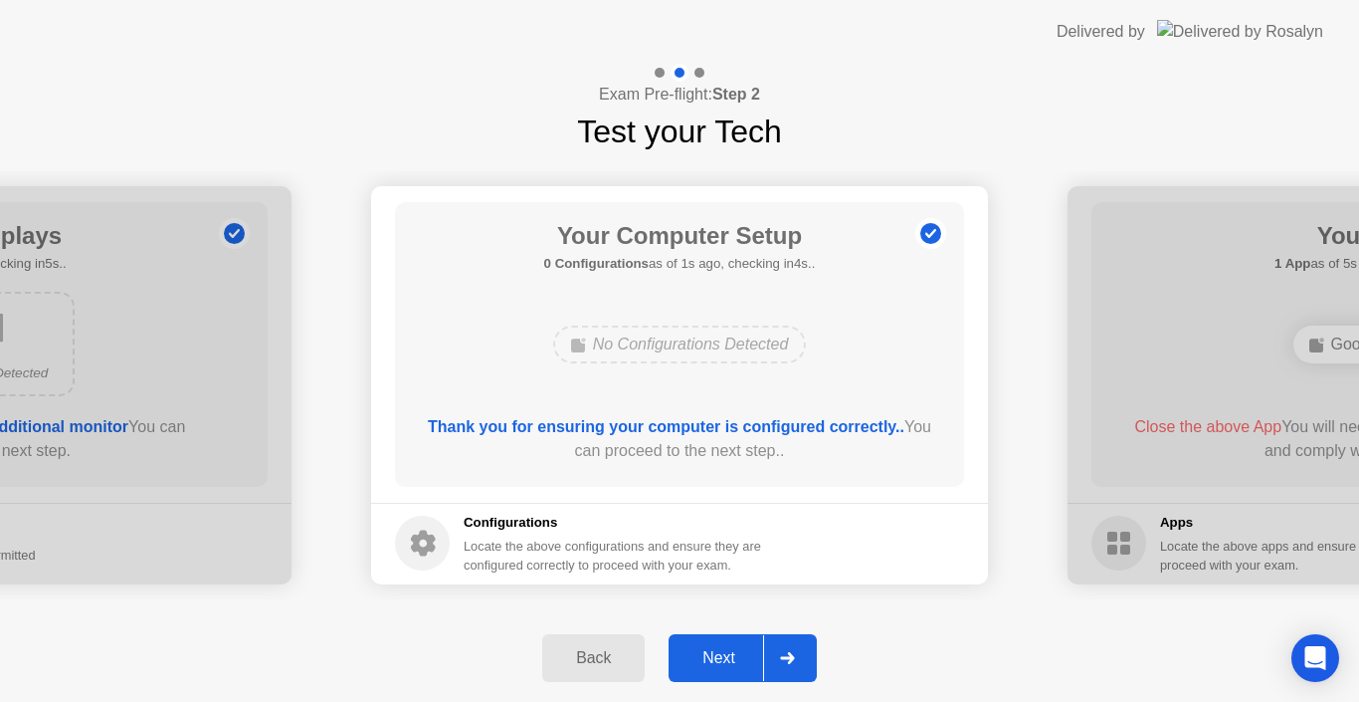
click at [716, 659] on div "Next" at bounding box center [719, 658] width 89 height 18
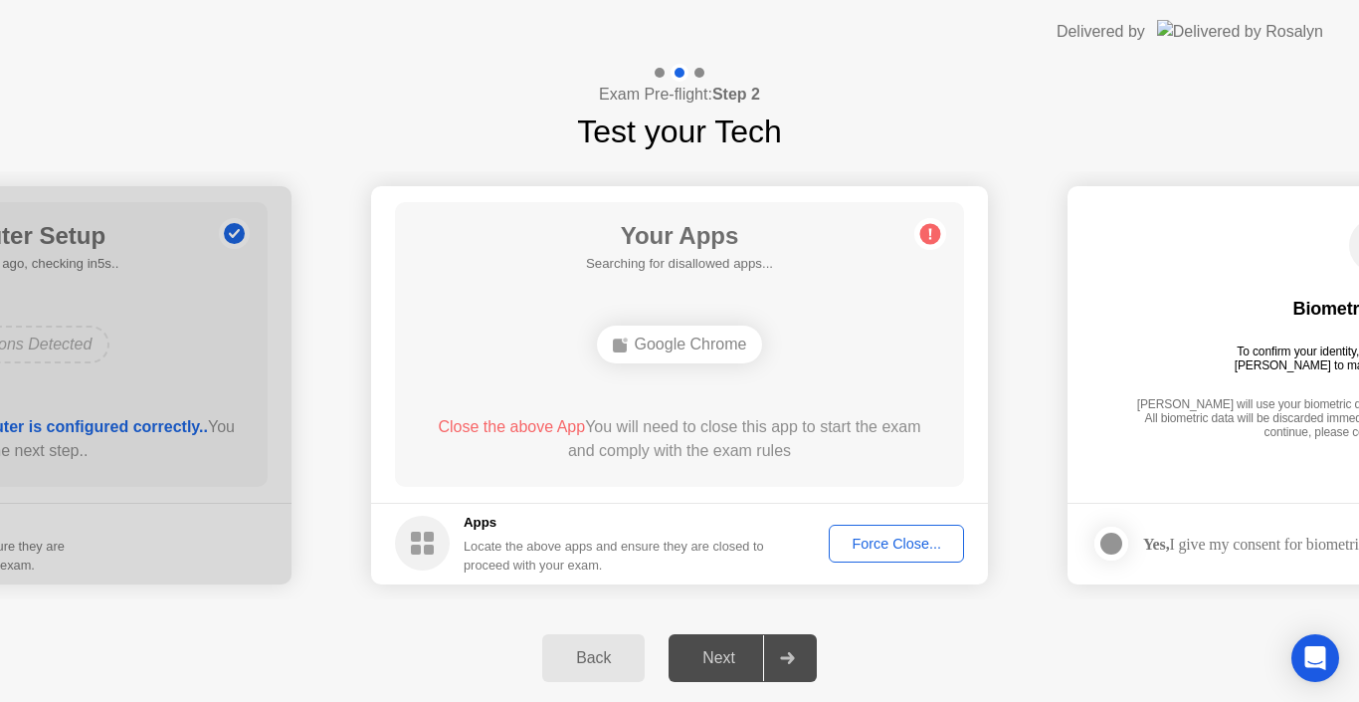
click at [886, 528] on button "Force Close..." at bounding box center [896, 543] width 135 height 38
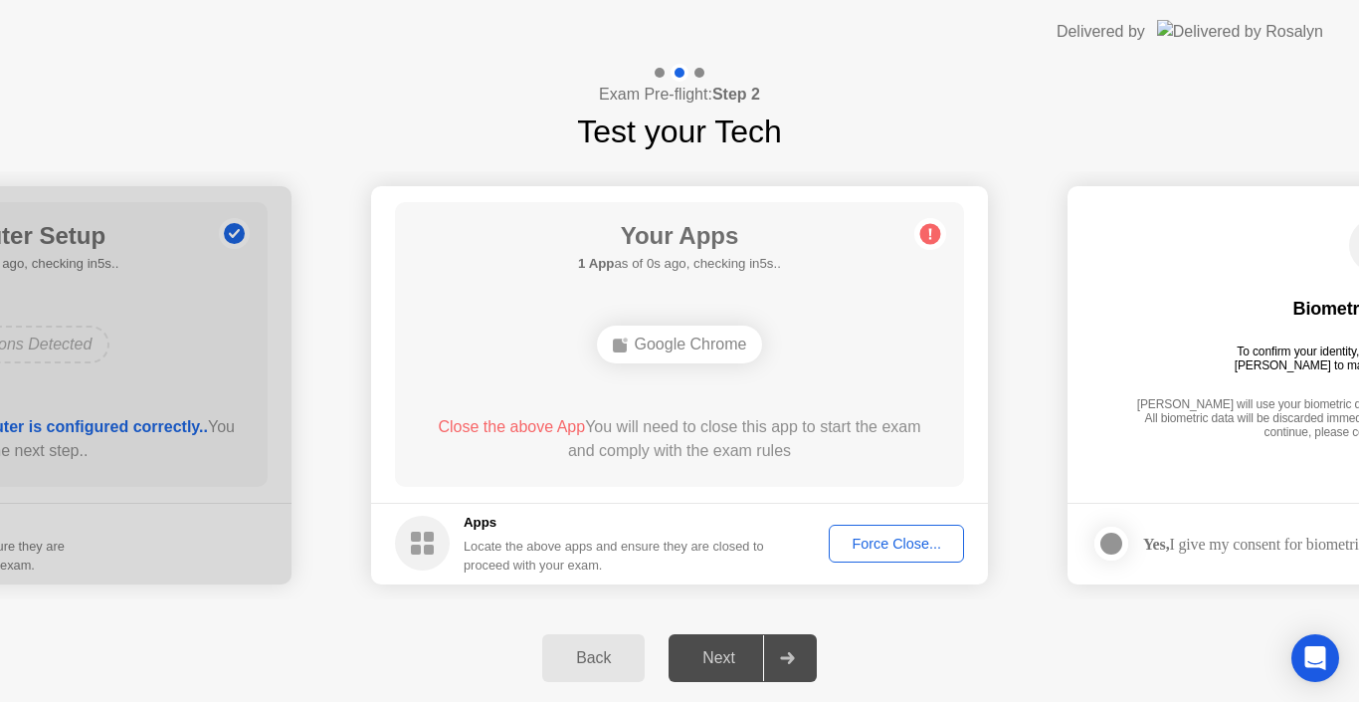
click at [872, 542] on div "Force Close..." at bounding box center [896, 543] width 121 height 16
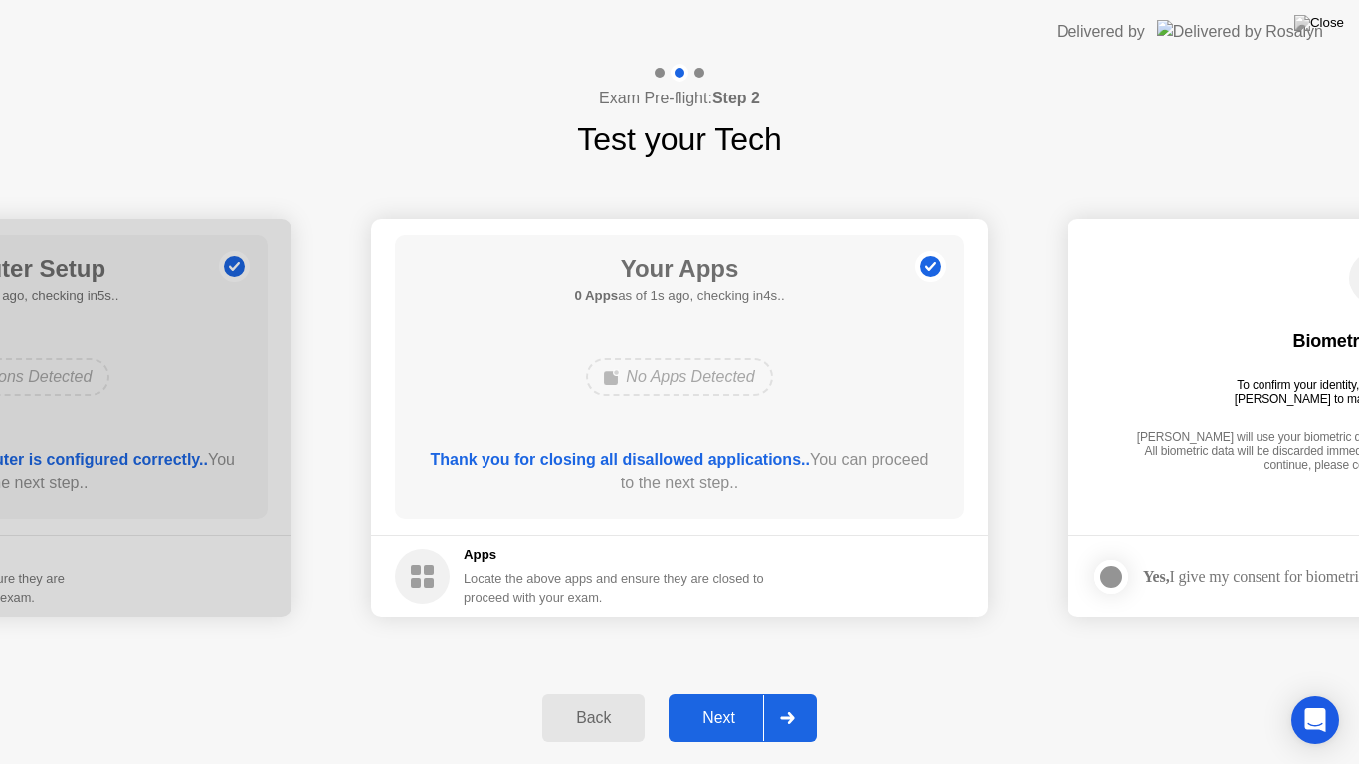
click at [711, 701] on div "Next" at bounding box center [719, 718] width 89 height 18
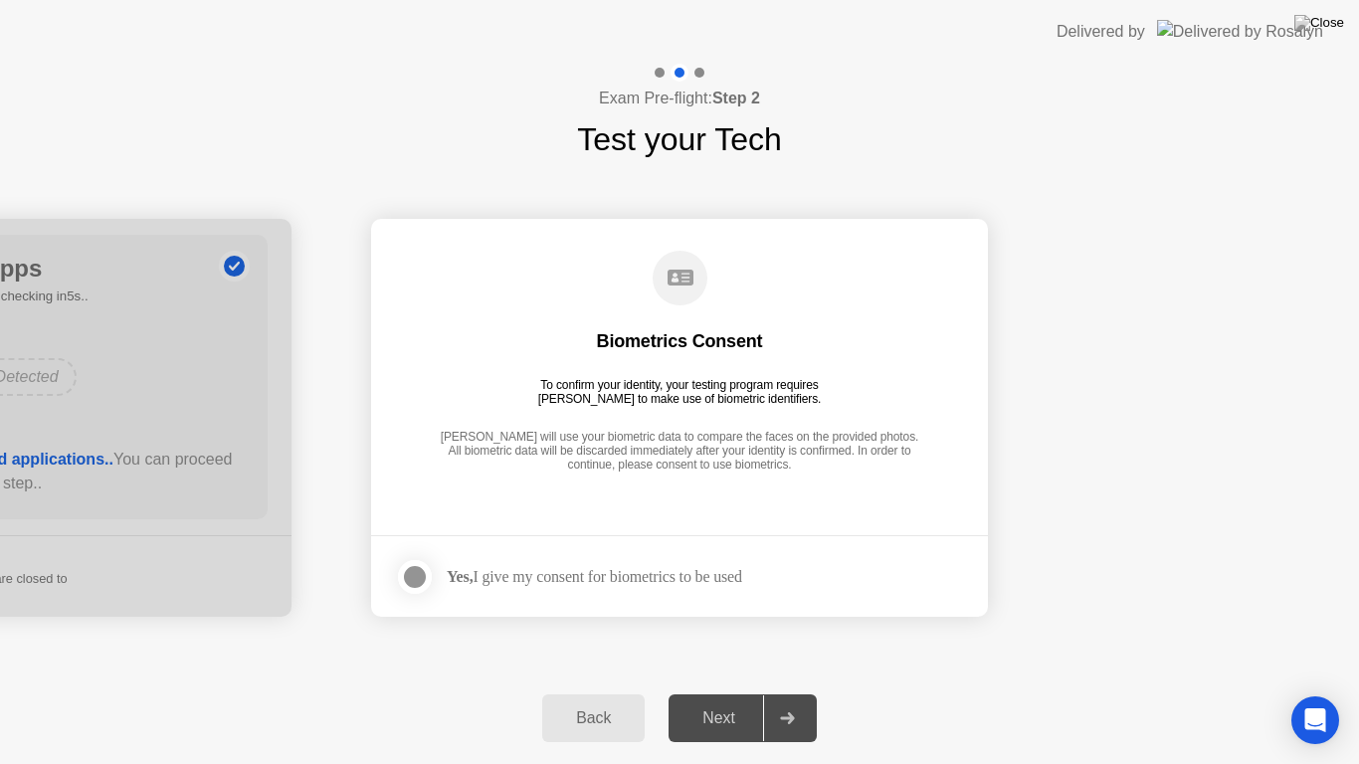
click at [420, 577] on div at bounding box center [415, 577] width 24 height 24
click at [712, 701] on div "Next" at bounding box center [719, 718] width 89 height 18
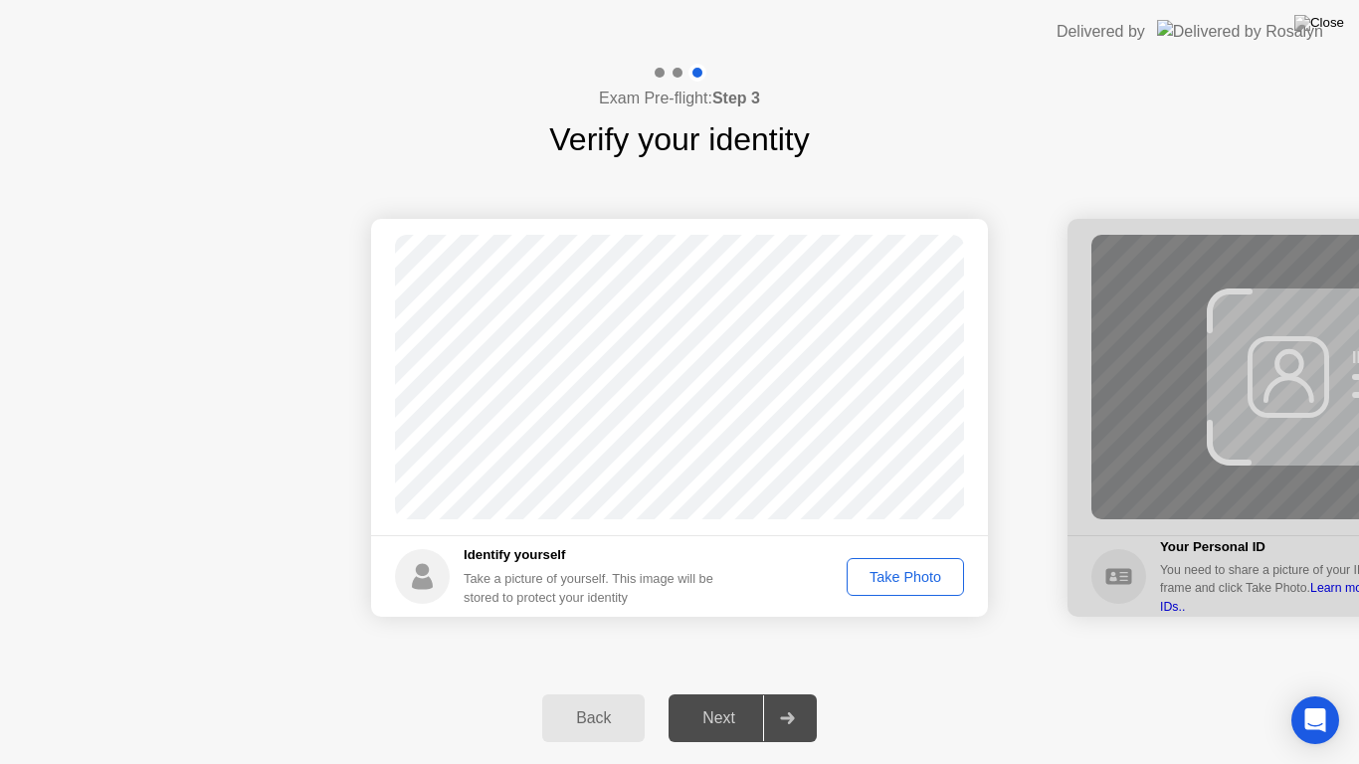
click at [884, 575] on div "Take Photo" at bounding box center [905, 577] width 103 height 16
click at [714, 701] on div "Next" at bounding box center [719, 718] width 89 height 18
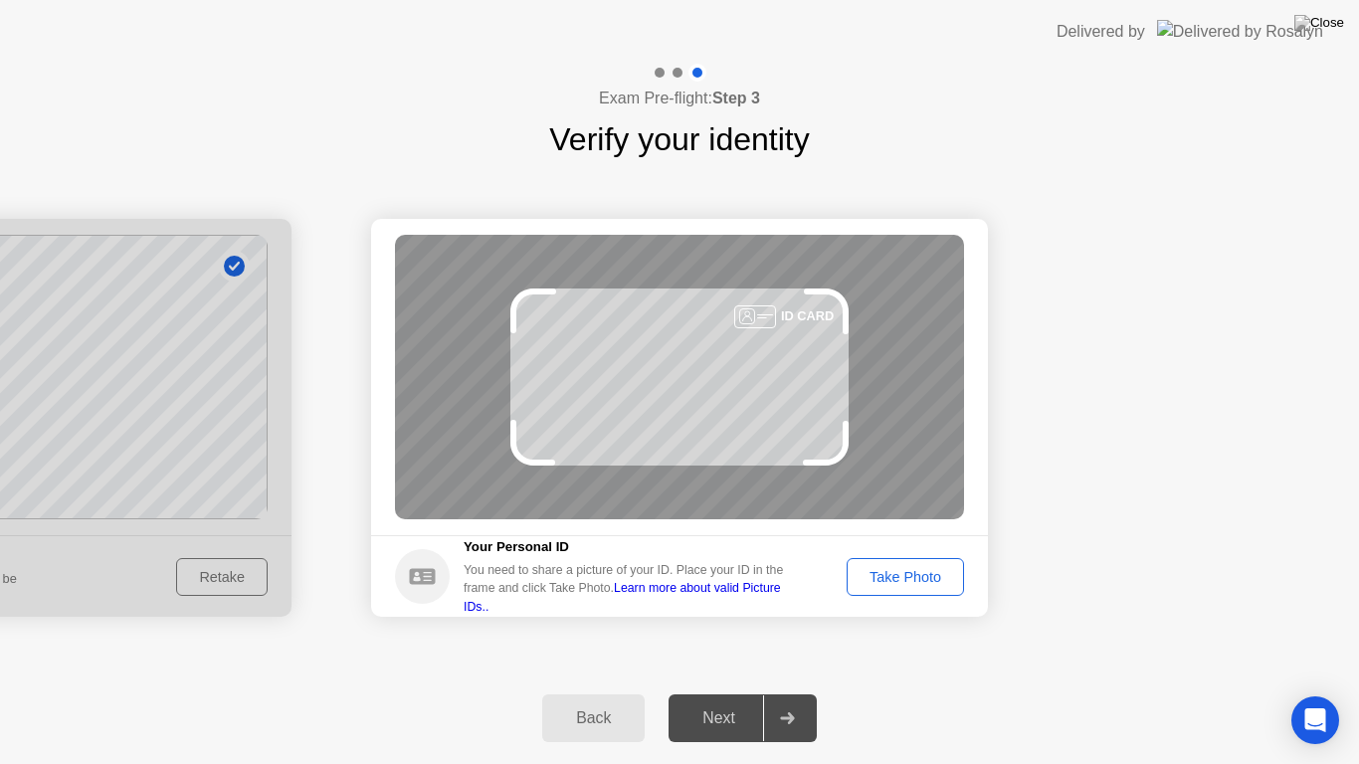
click at [889, 579] on div "Take Photo" at bounding box center [905, 577] width 103 height 16
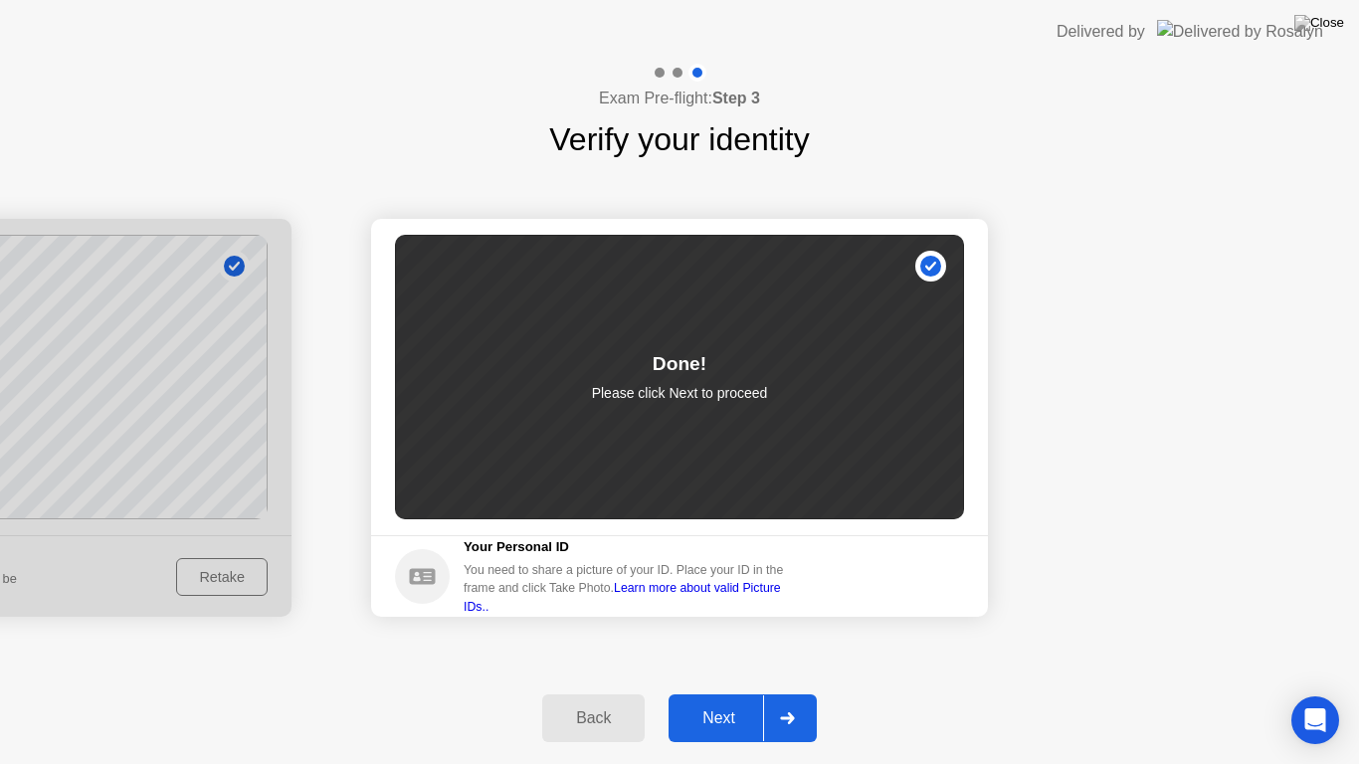
click at [733, 701] on div "Next" at bounding box center [719, 718] width 89 height 18
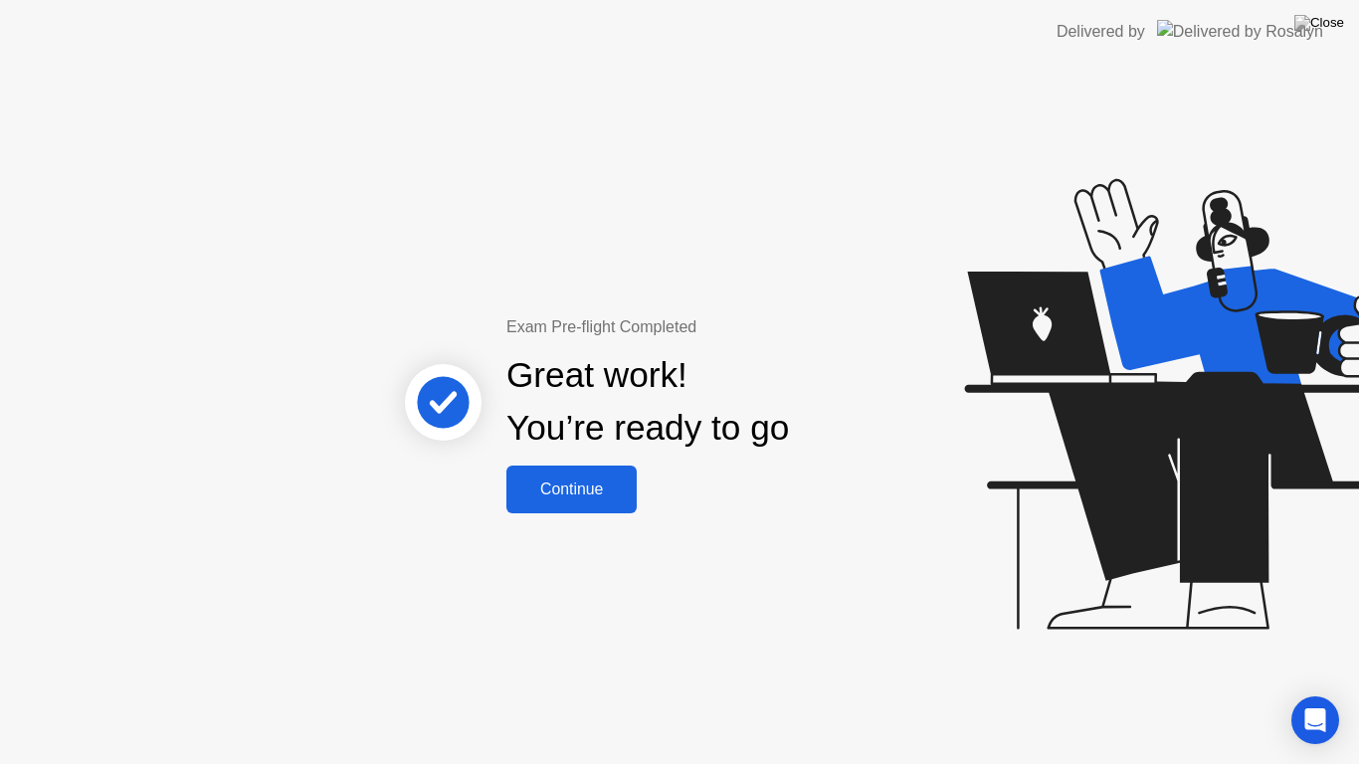
click at [608, 491] on div "Continue" at bounding box center [571, 490] width 118 height 18
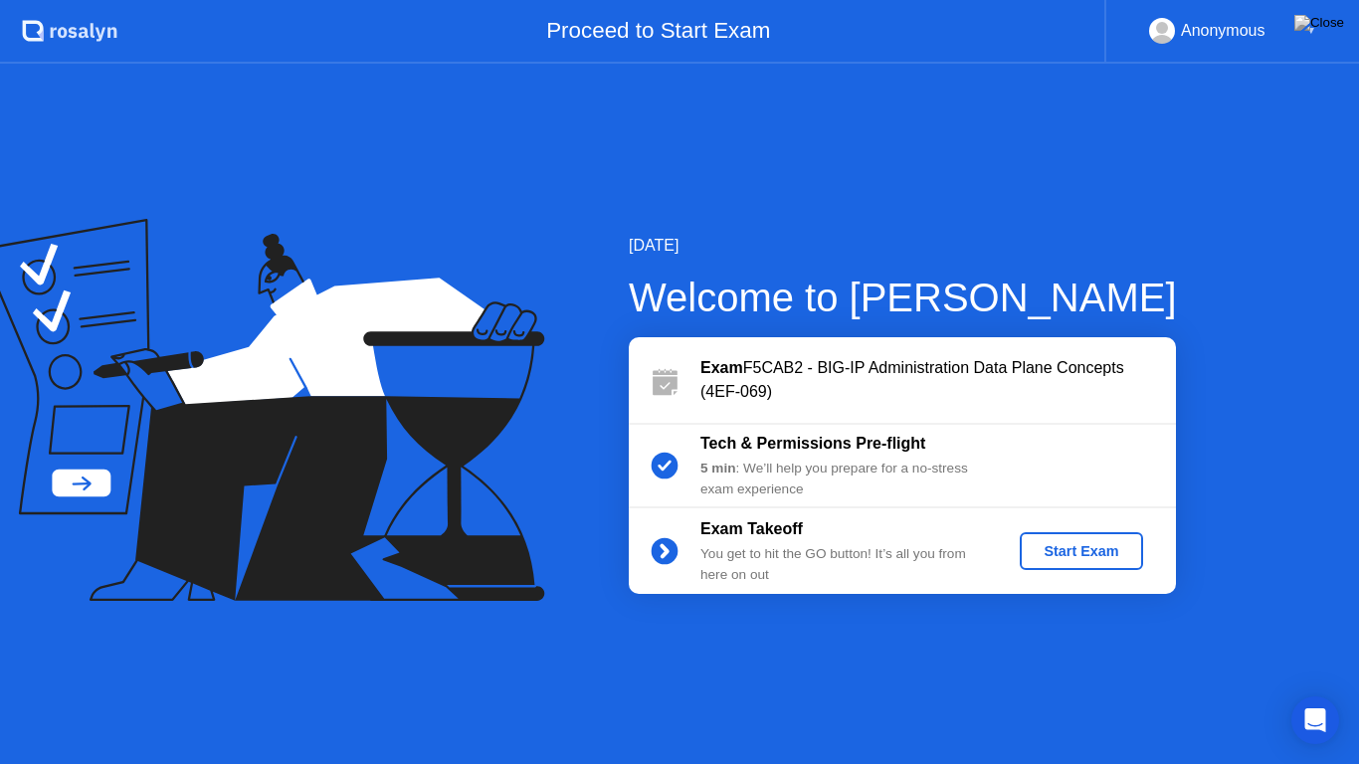
click at [1052, 559] on div "Start Exam" at bounding box center [1081, 551] width 106 height 16
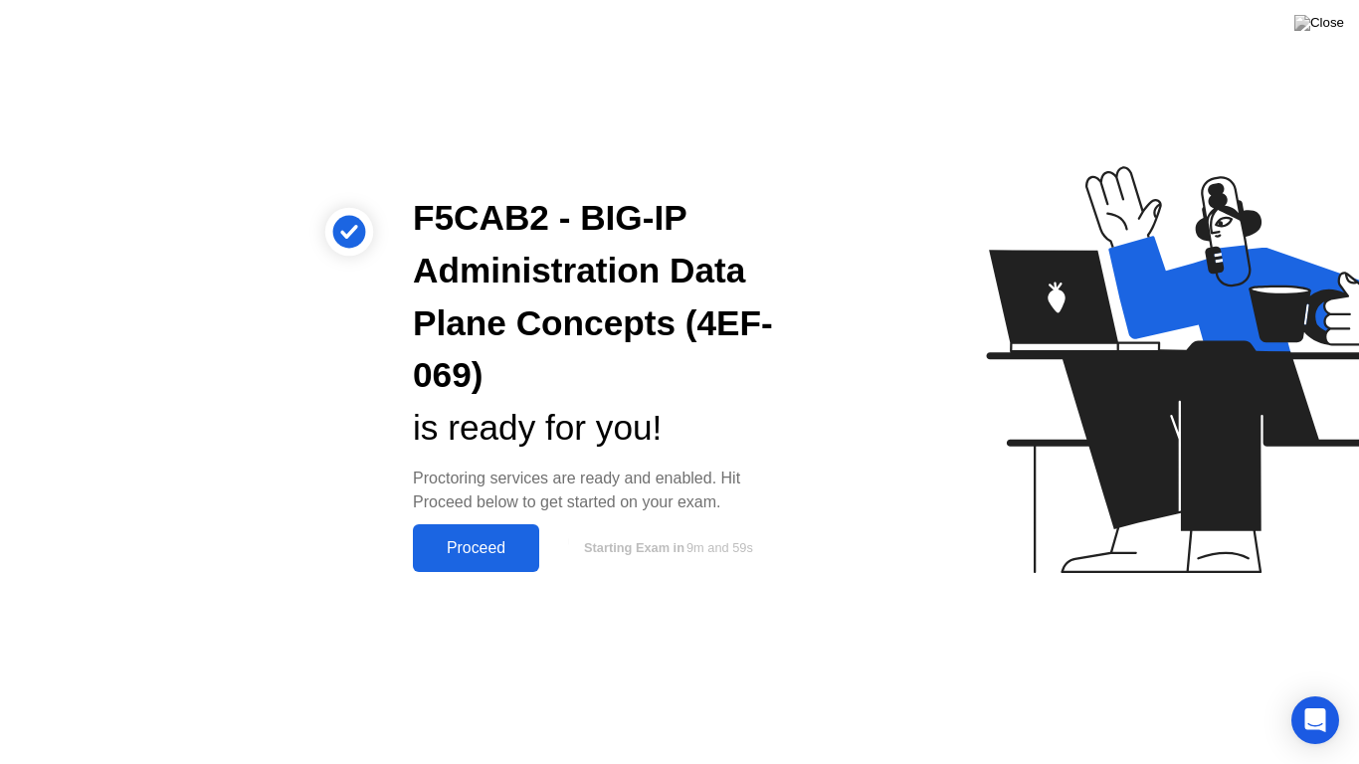
click at [500, 534] on button "Proceed" at bounding box center [476, 548] width 126 height 48
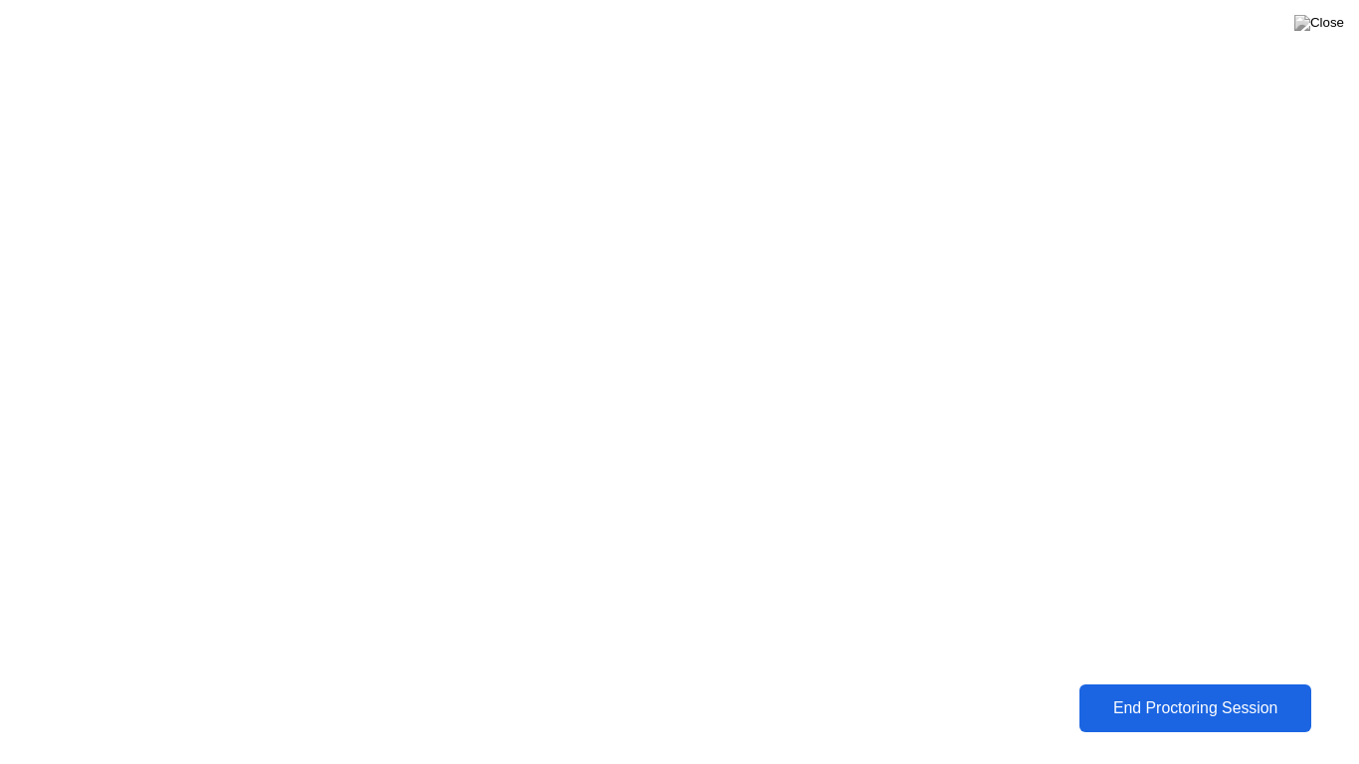
click at [1127, 701] on div "End Proctoring Session" at bounding box center [1196, 709] width 226 height 18
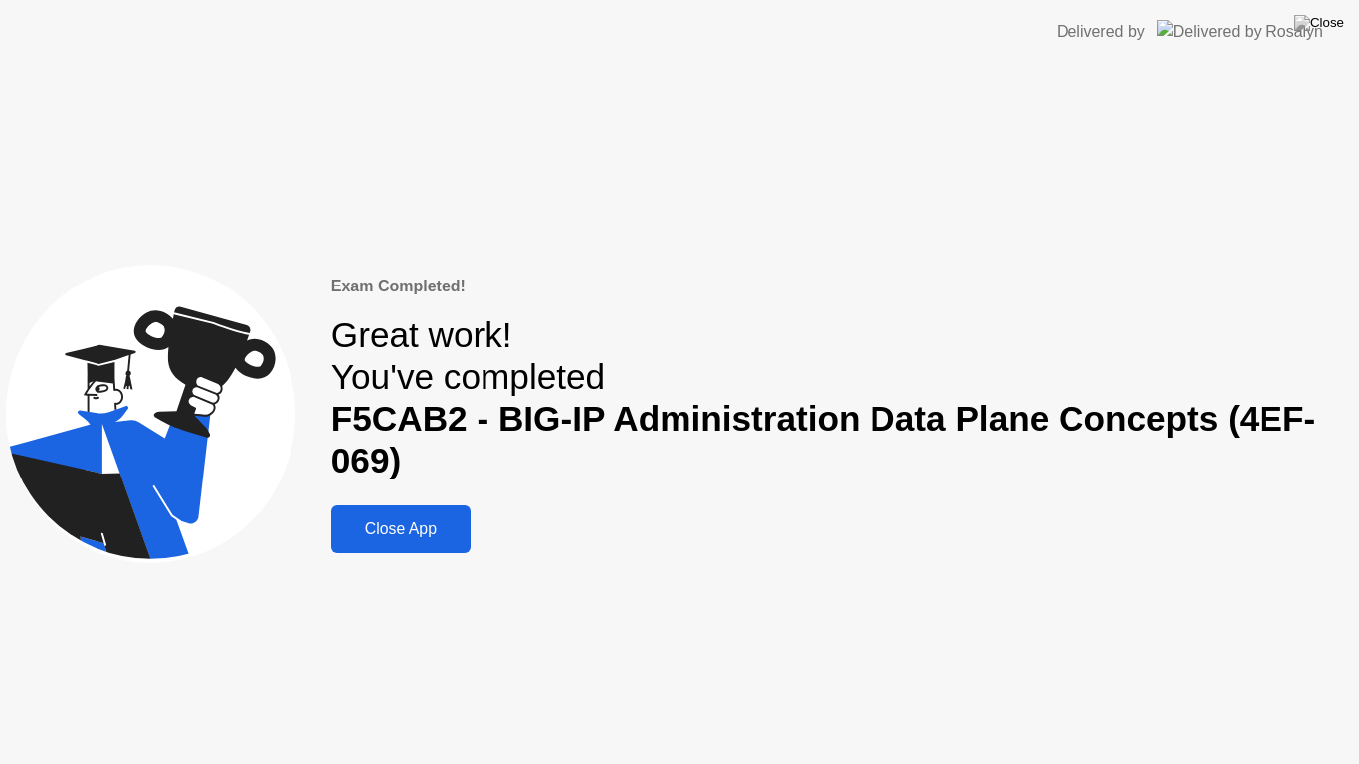
click at [386, 543] on button "Close App" at bounding box center [400, 529] width 139 height 48
